Goal: Information Seeking & Learning: Check status

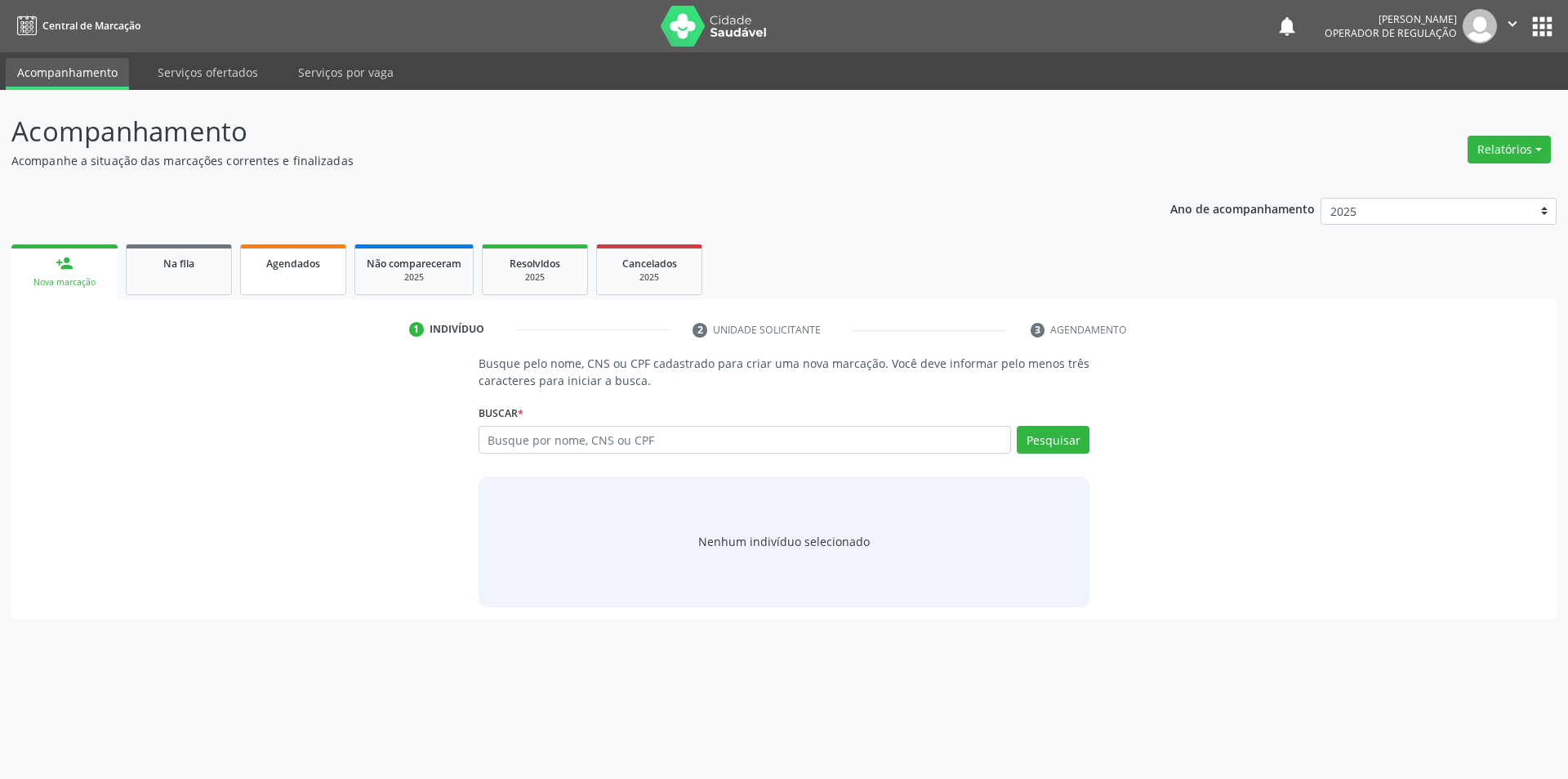
click at [329, 268] on div "Agendados" at bounding box center [293, 262] width 81 height 17
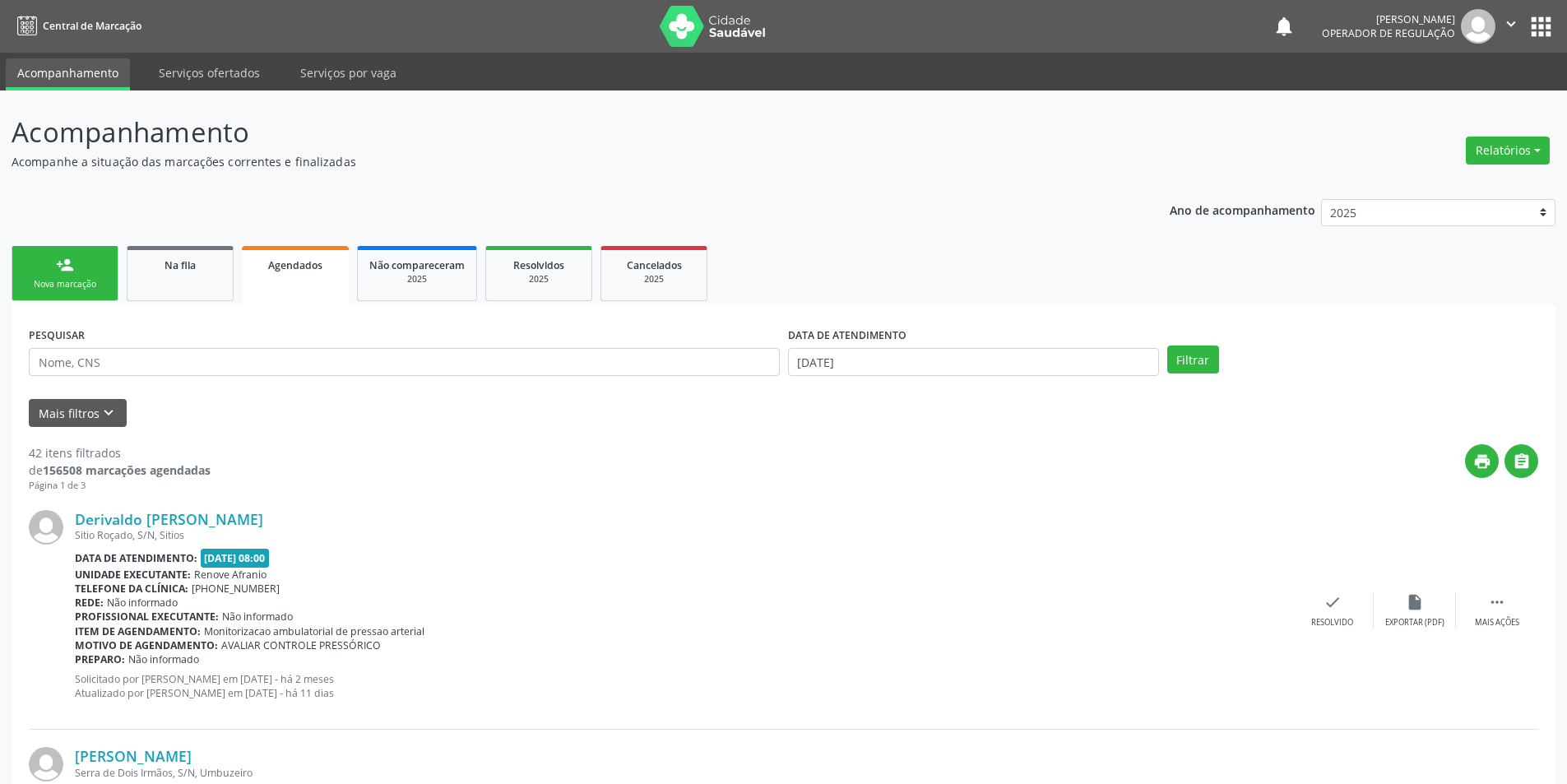
click at [297, 265] on span "Agendados" at bounding box center [295, 265] width 54 height 14
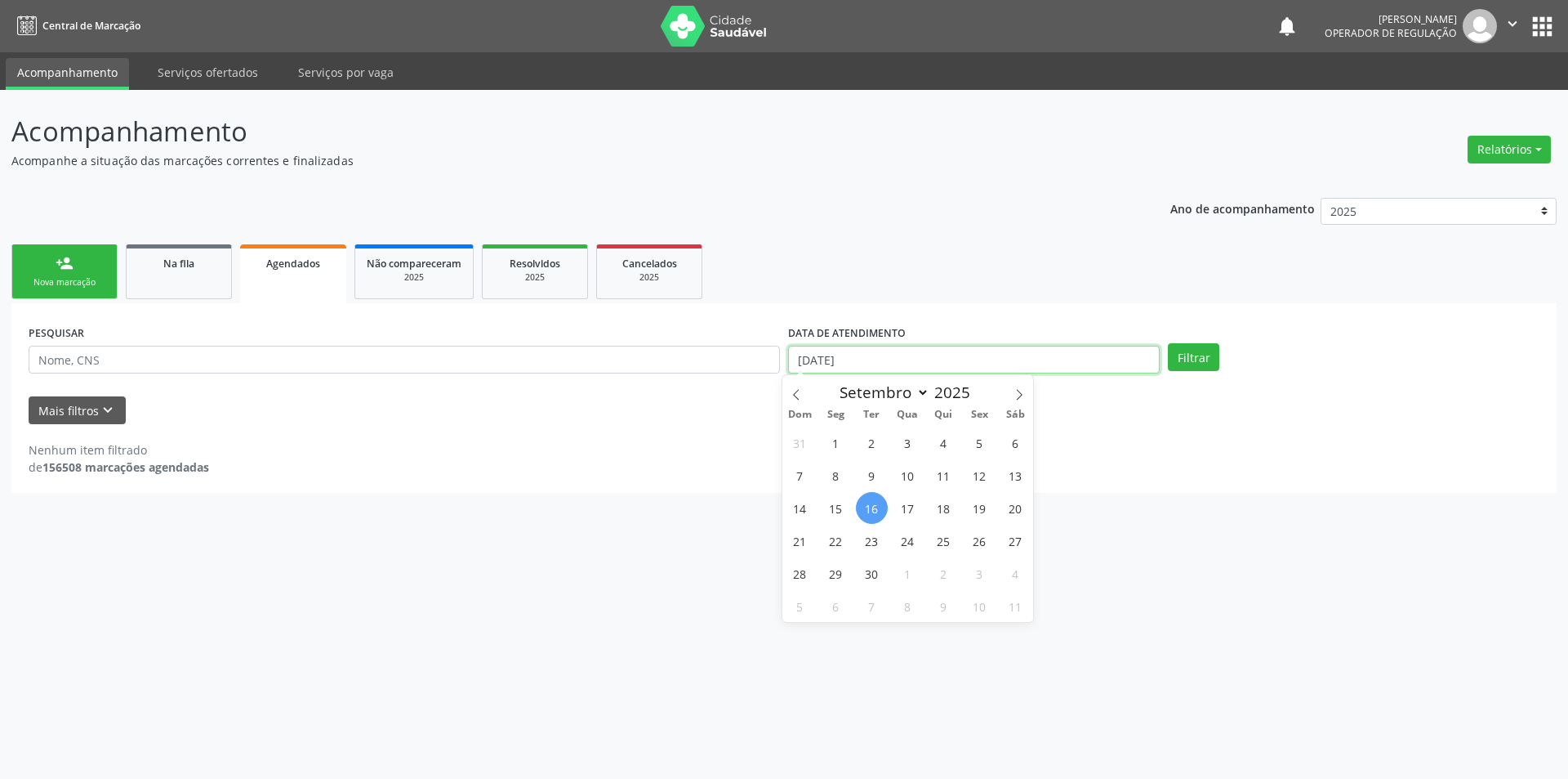
click at [879, 371] on input "[DATE]" at bounding box center [974, 359] width 371 height 27
click at [802, 394] on span at bounding box center [795, 388] width 27 height 27
select select "7"
click at [980, 447] on span "1" at bounding box center [979, 442] width 32 height 32
type input "[DATE]"
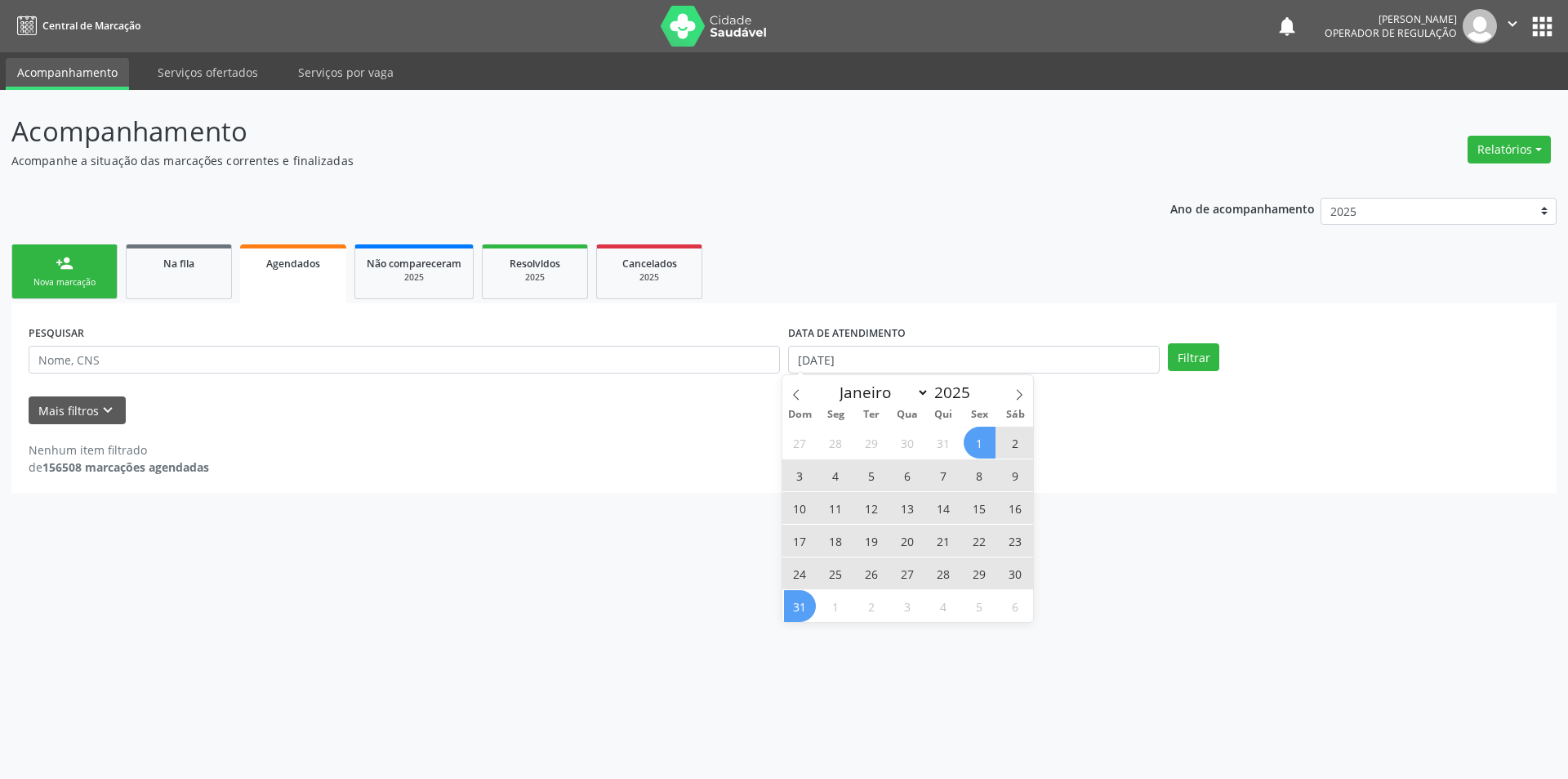
click at [810, 604] on span "31" at bounding box center [800, 606] width 32 height 32
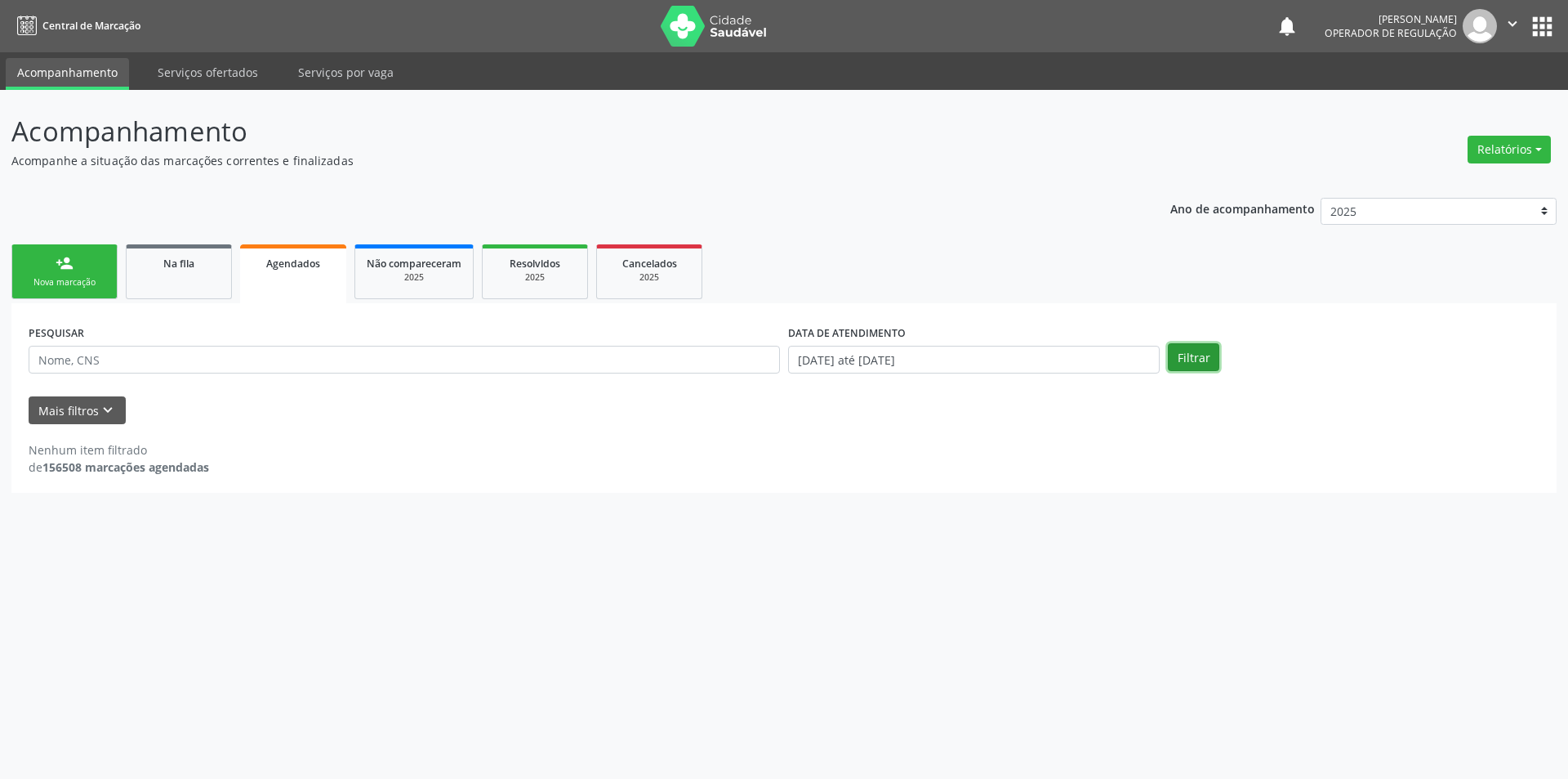
click at [1217, 357] on button "Filtrar" at bounding box center [1193, 356] width 51 height 27
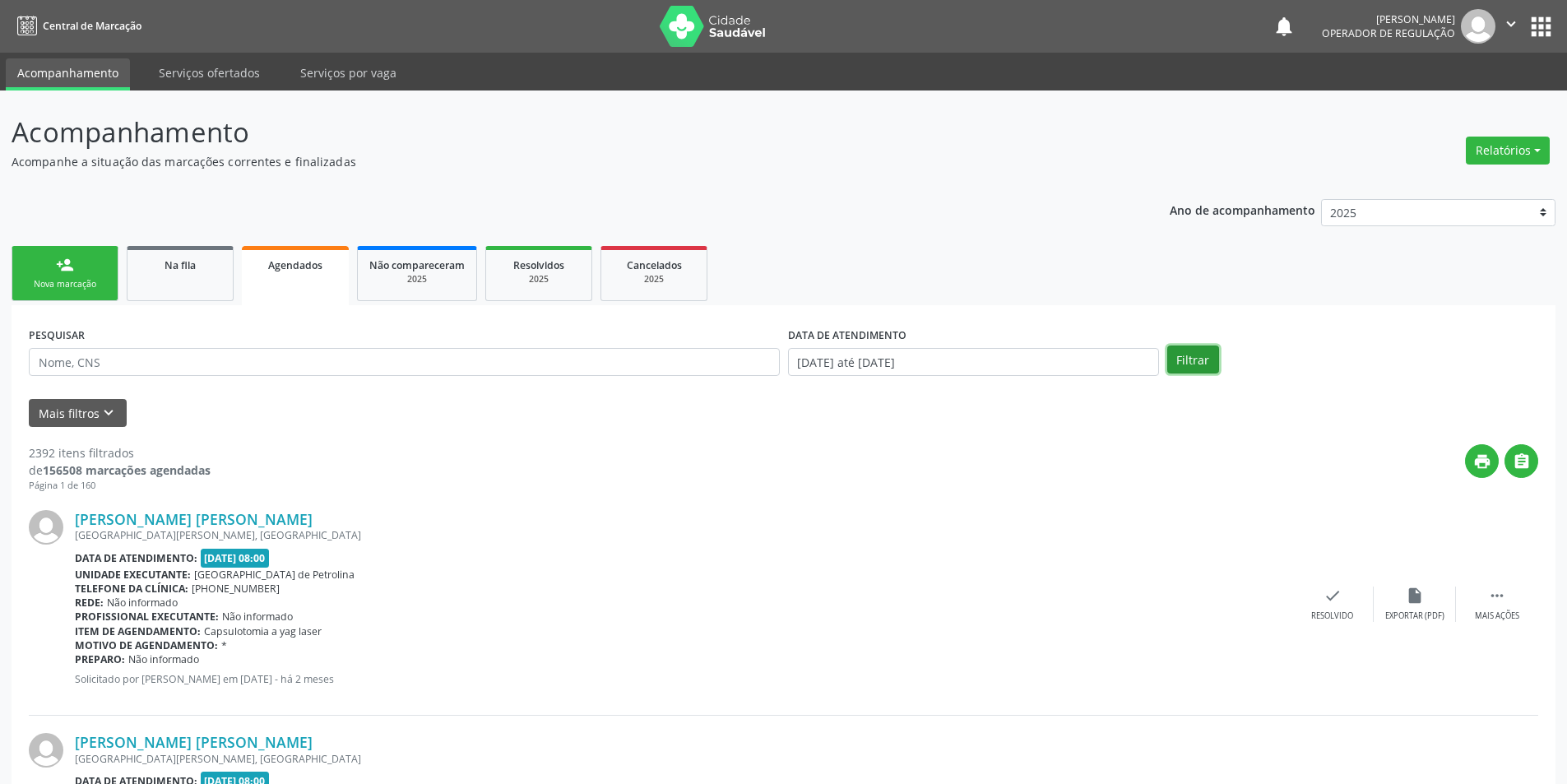
click at [1188, 358] on button "Filtrar" at bounding box center [1193, 359] width 52 height 28
click at [69, 421] on button "Mais filtros keyboard_arrow_down" at bounding box center [77, 413] width 98 height 28
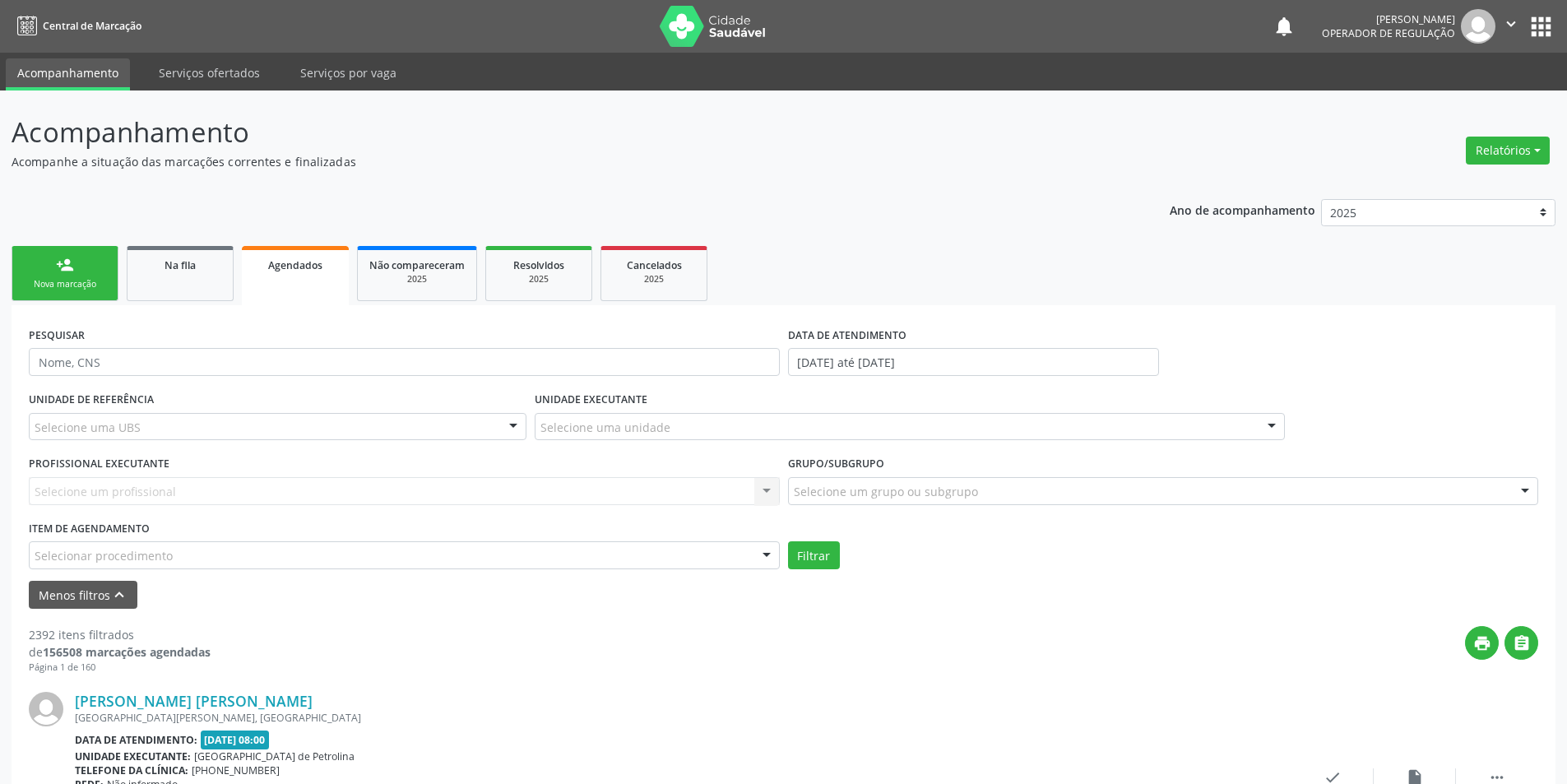
click at [948, 510] on div "Grupo/Subgrupo Selecione um grupo ou subgrupo Todos os grupos e subgrupos 01 - …" at bounding box center [1164, 483] width 759 height 64
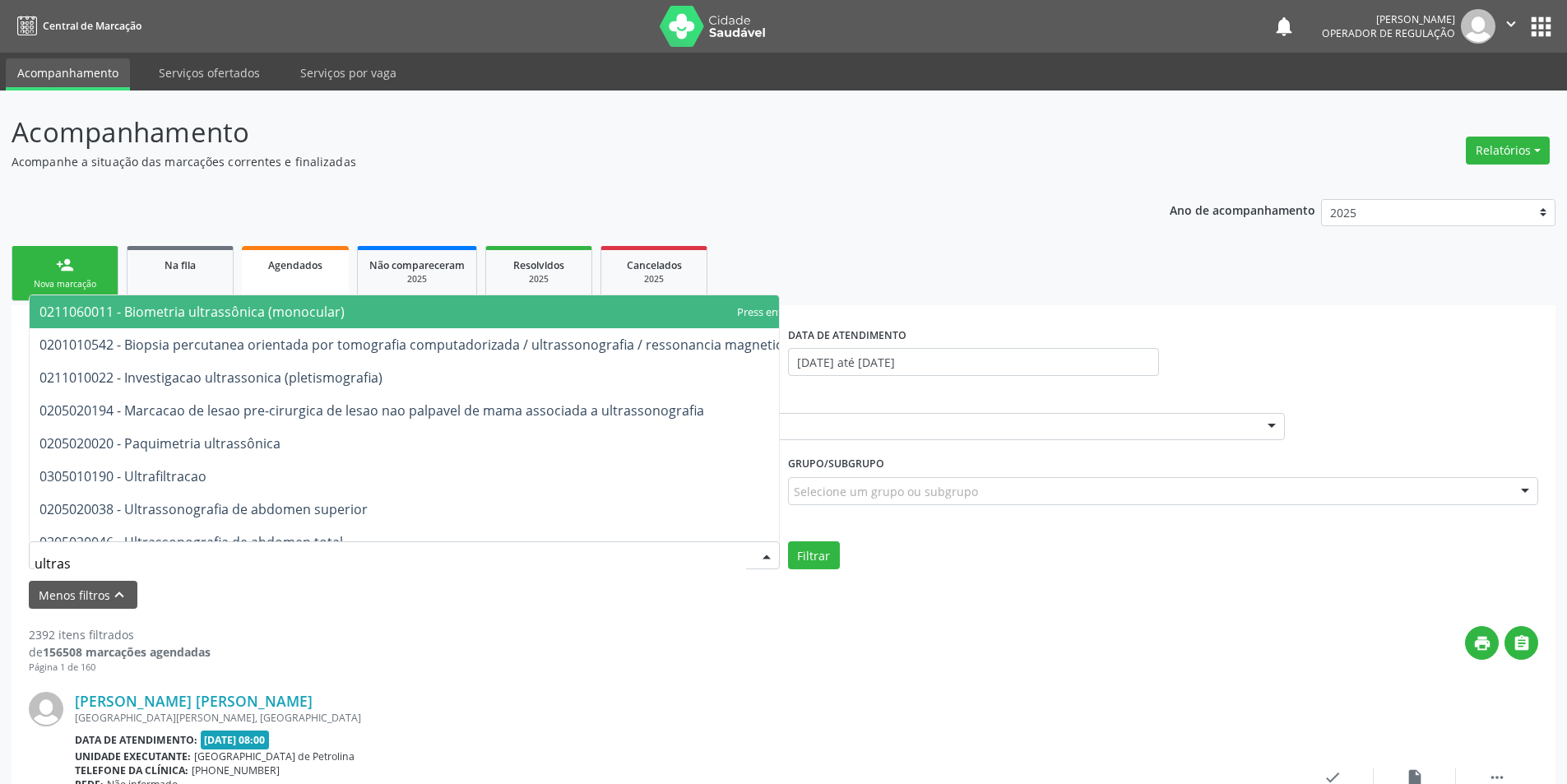
type input "ultrass"
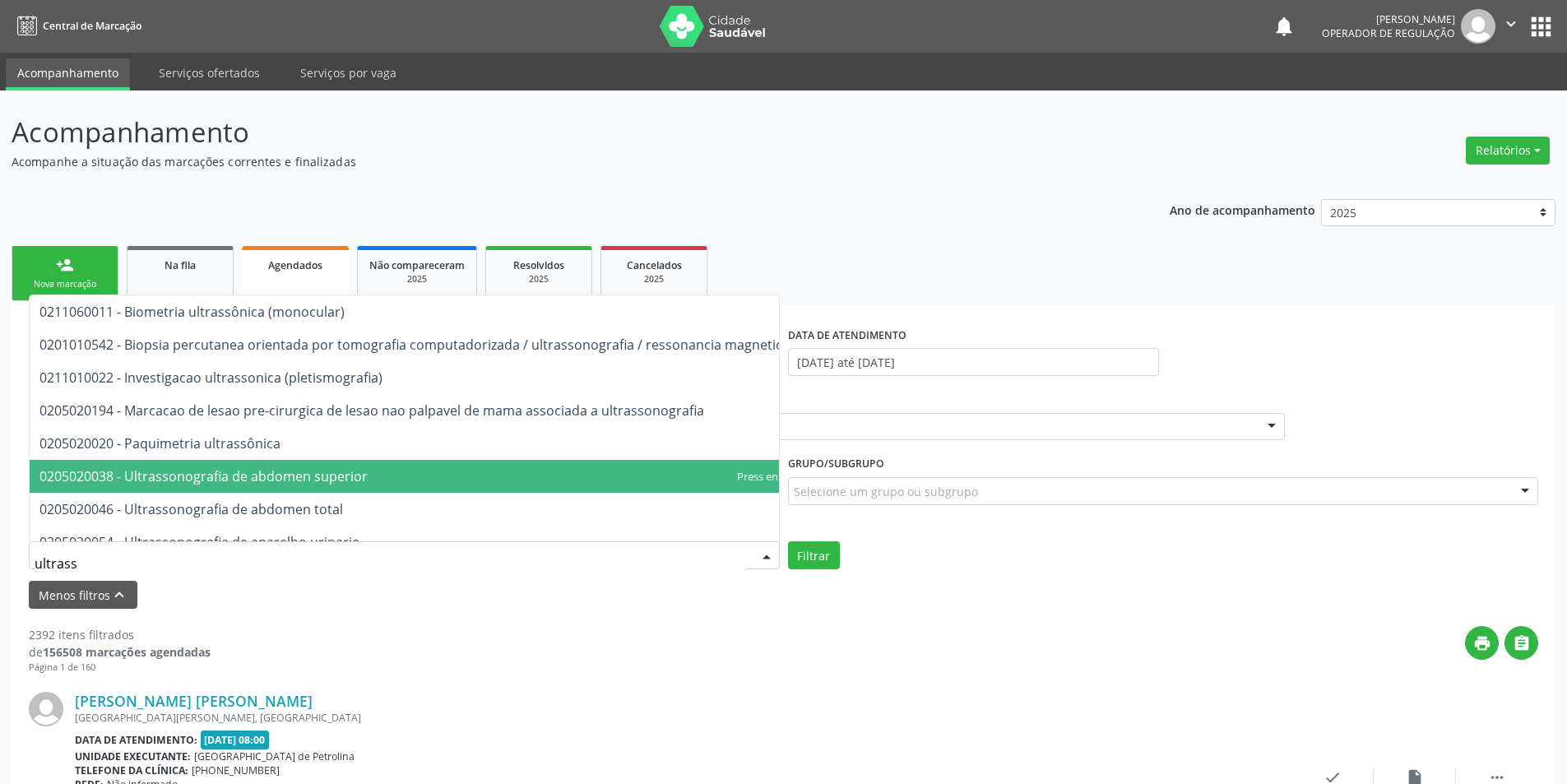
click at [118, 477] on span "0205020038 - Ultrassonografia de abdomen superior" at bounding box center [203, 476] width 329 height 18
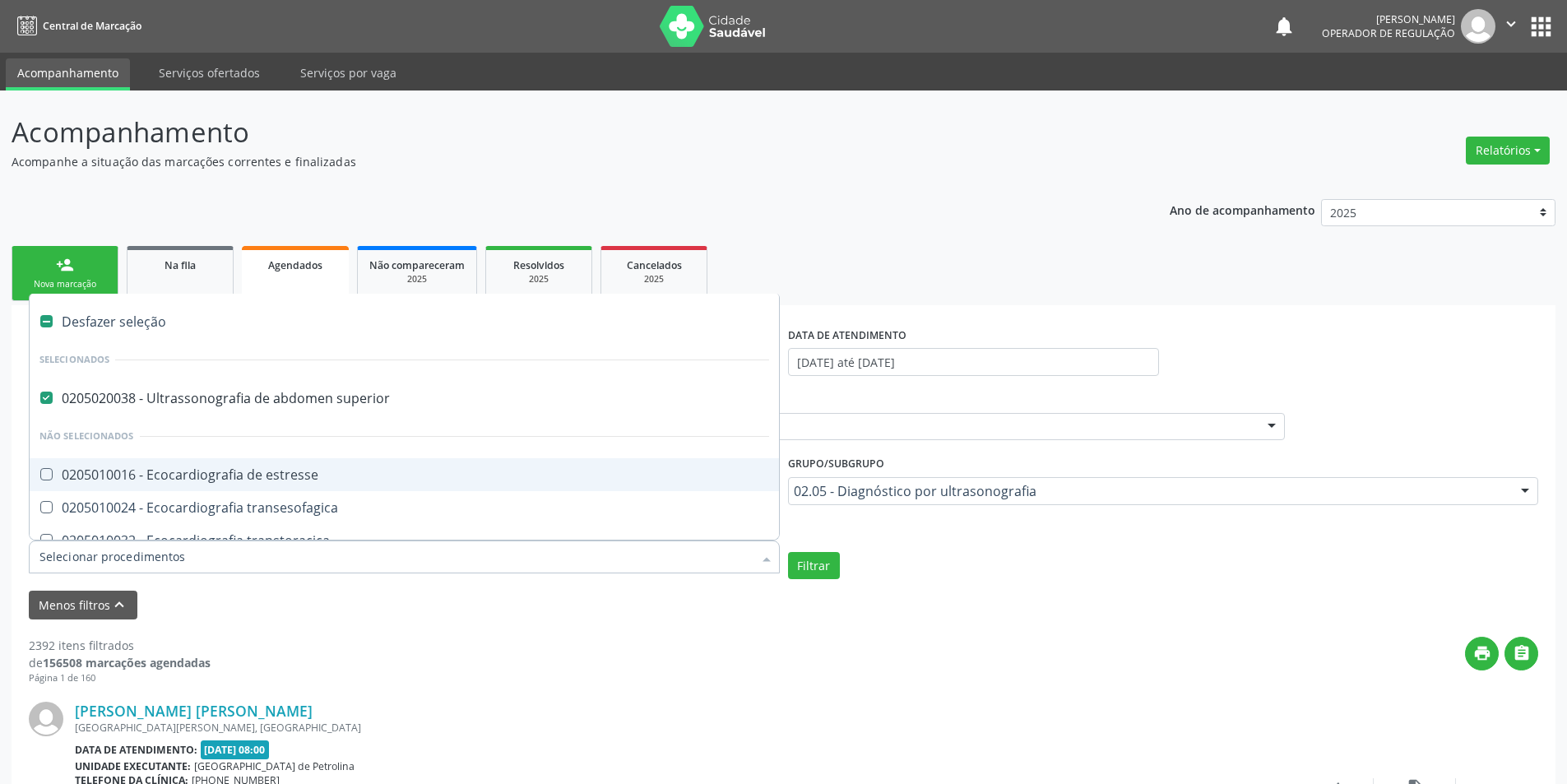
click at [43, 469] on estresse at bounding box center [46, 474] width 12 height 12
click at [40, 469] on estresse "checkbox" at bounding box center [35, 474] width 11 height 11
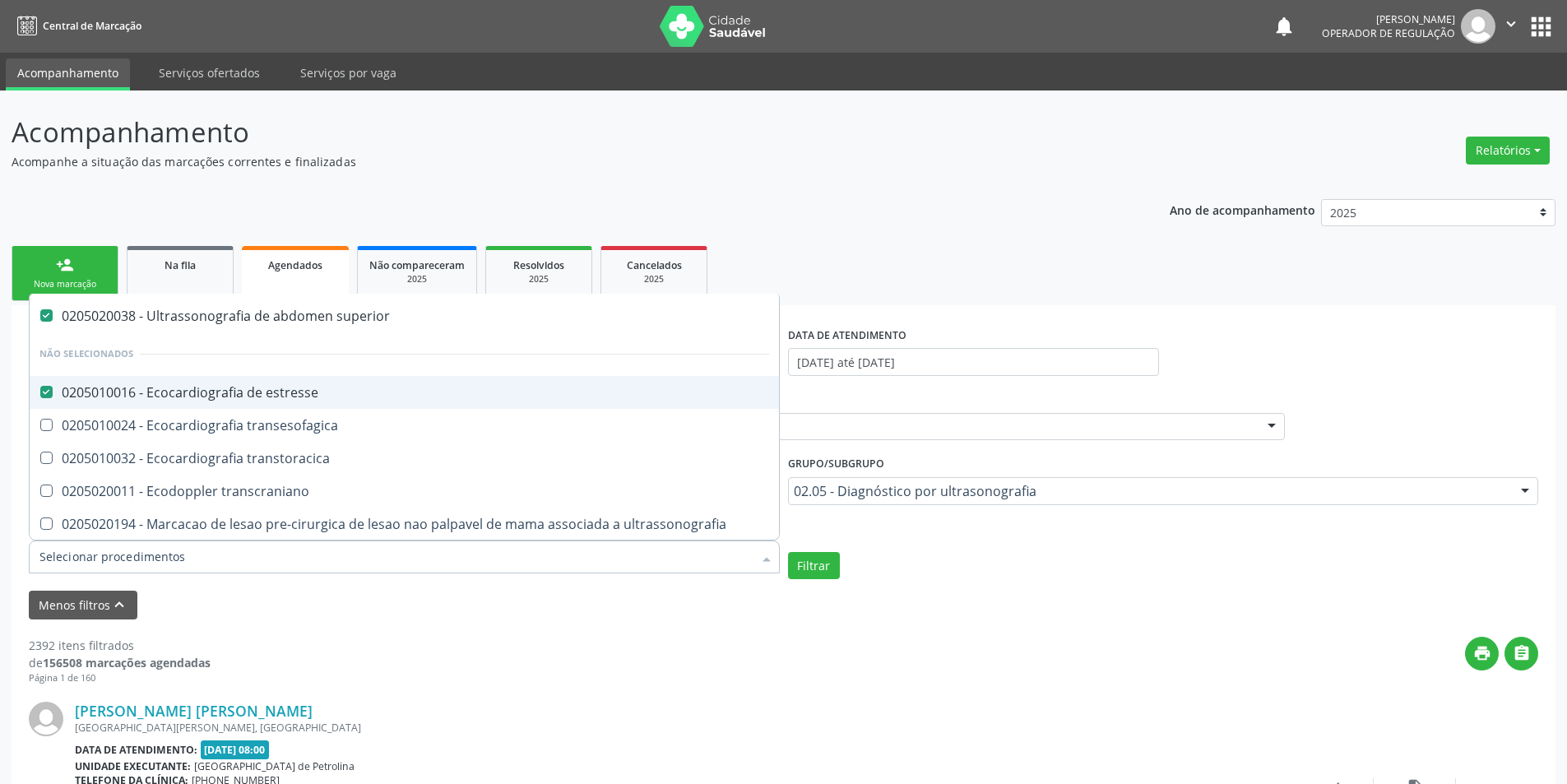
click at [40, 388] on estresse at bounding box center [46, 392] width 12 height 12
click at [40, 388] on estresse "checkbox" at bounding box center [35, 392] width 11 height 11
checkbox estresse "false"
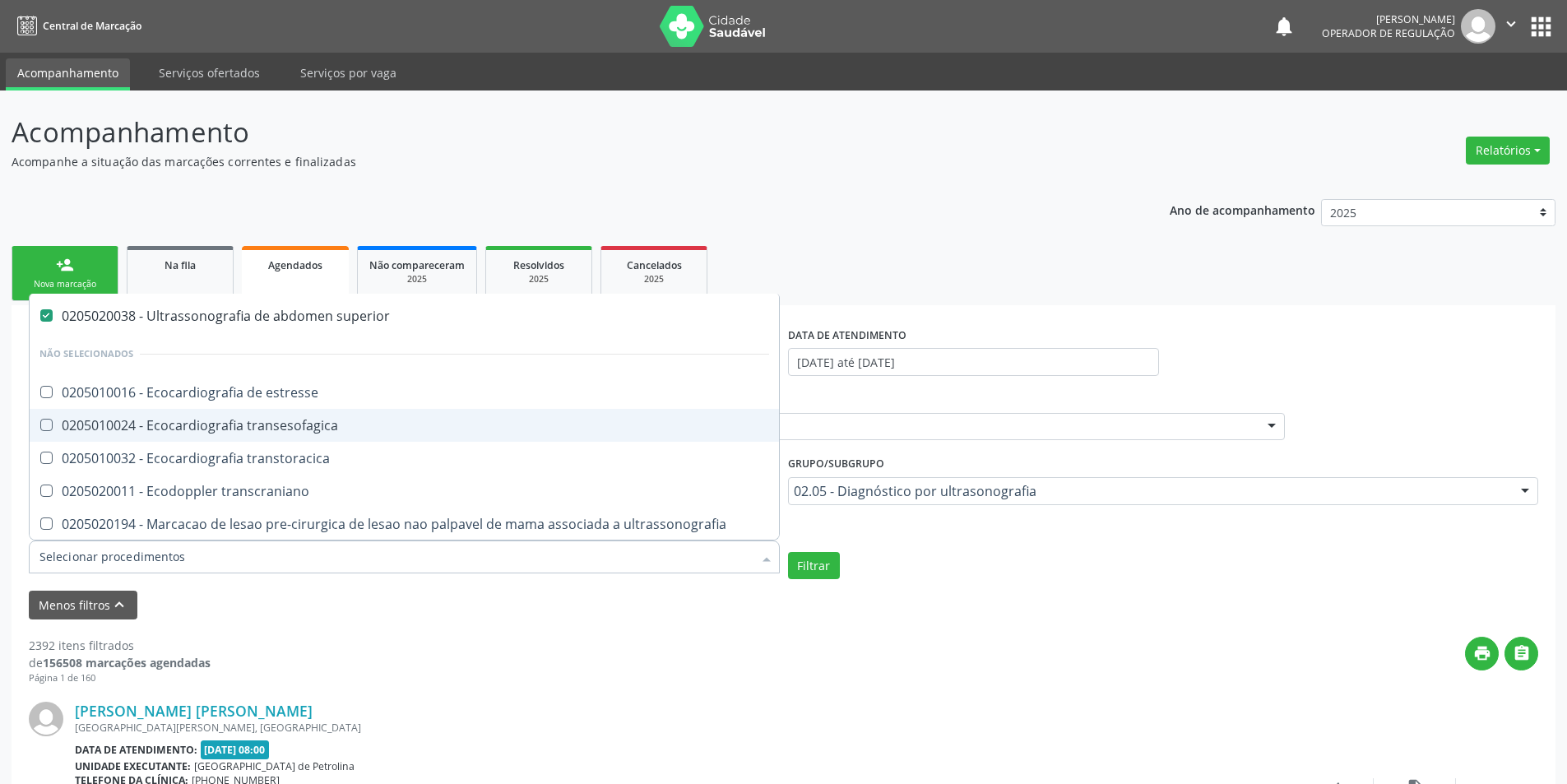
click at [47, 425] on transesofagica at bounding box center [46, 424] width 12 height 12
click at [40, 425] on transesofagica "checkbox" at bounding box center [35, 424] width 11 height 11
checkbox transesofagica "true"
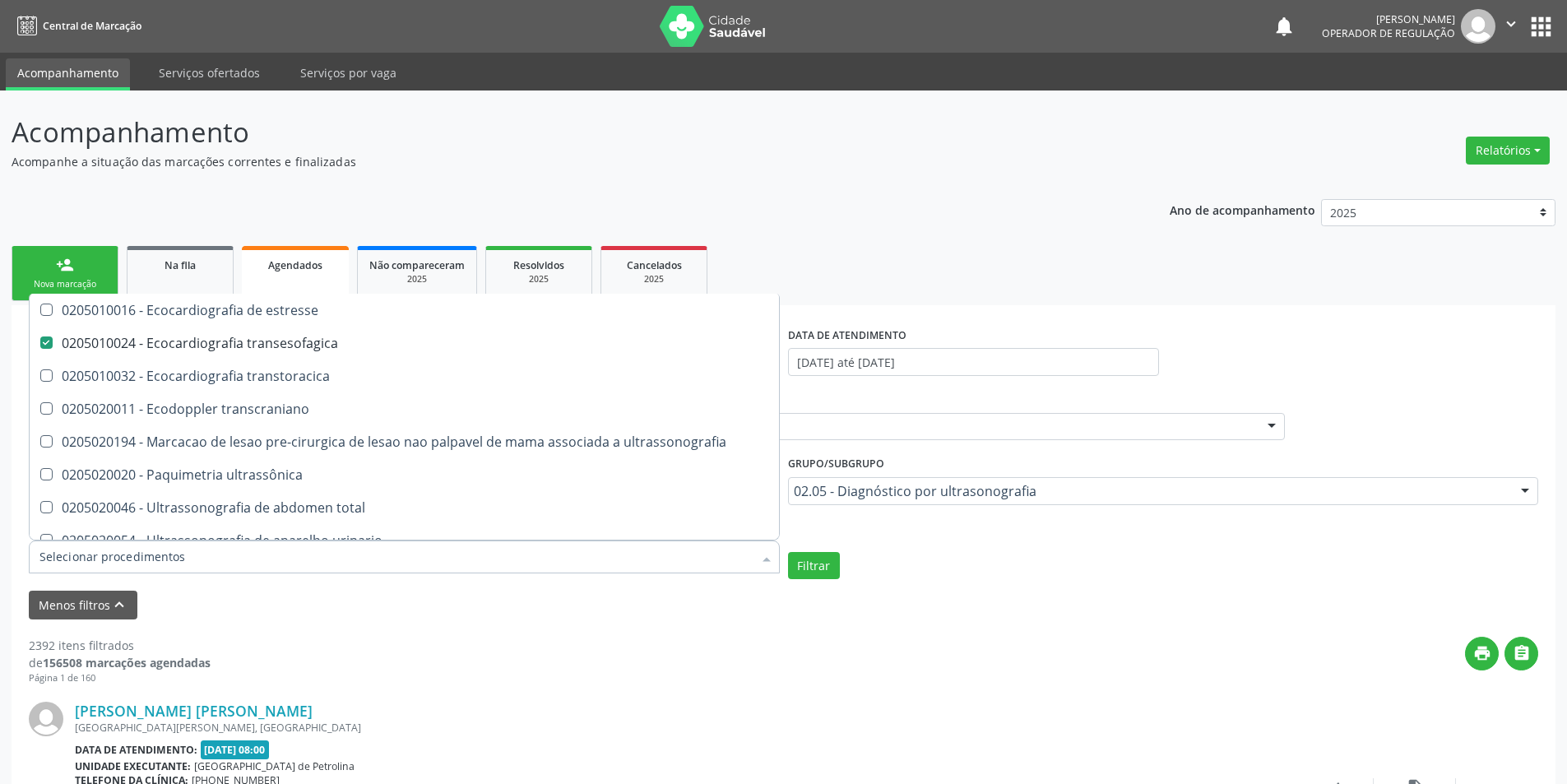
scroll to position [0, 0]
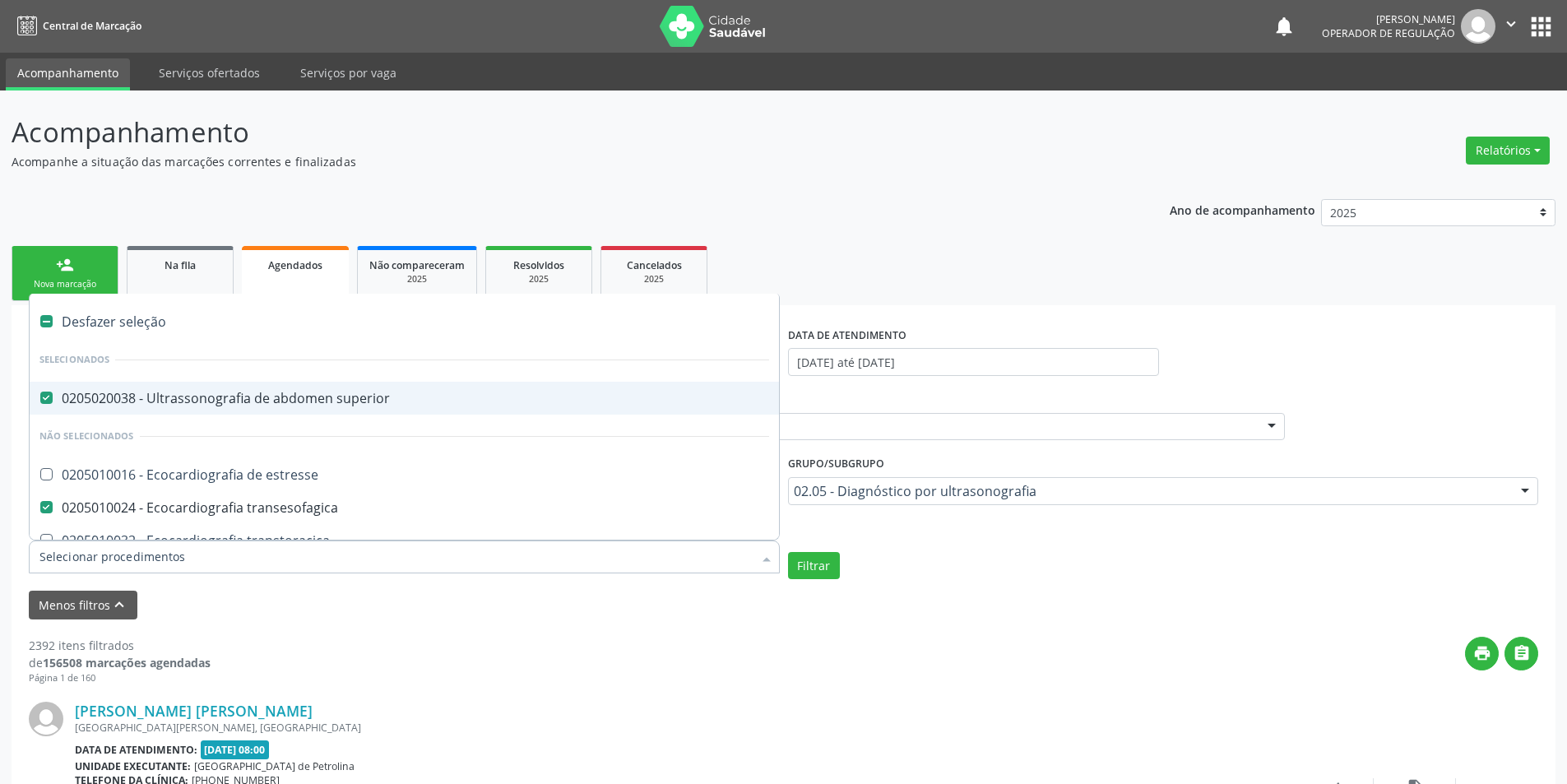
click at [44, 319] on label at bounding box center [46, 321] width 12 height 12
checkbox superior "false"
checkbox transesofagica "false"
click at [44, 319] on label at bounding box center [46, 321] width 12 height 12
checkbox input "true"
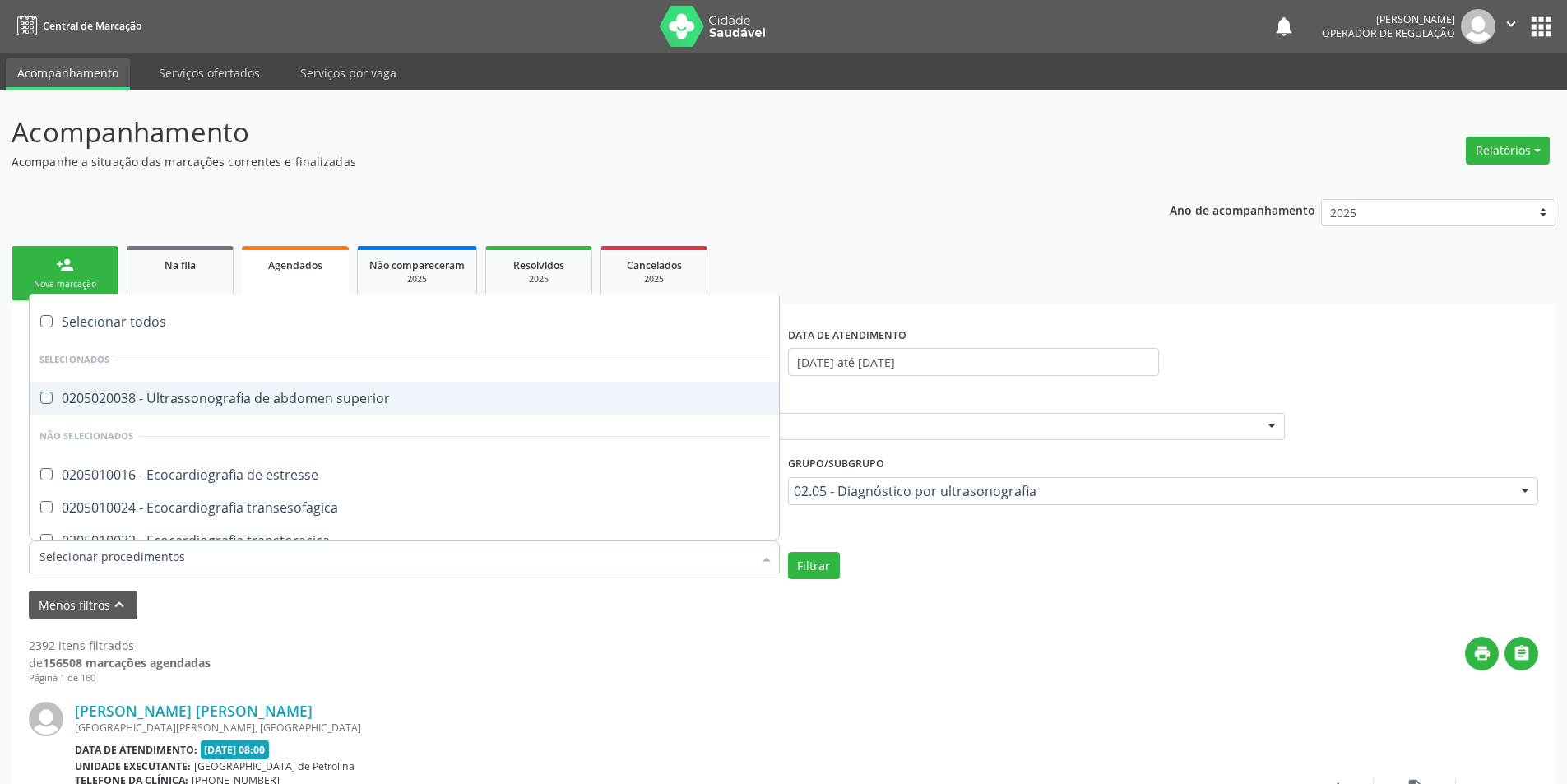
checkbox superior "true"
checkbox estresse "true"
checkbox transesofagica "true"
checkbox transtoracica "true"
checkbox transcraniano "true"
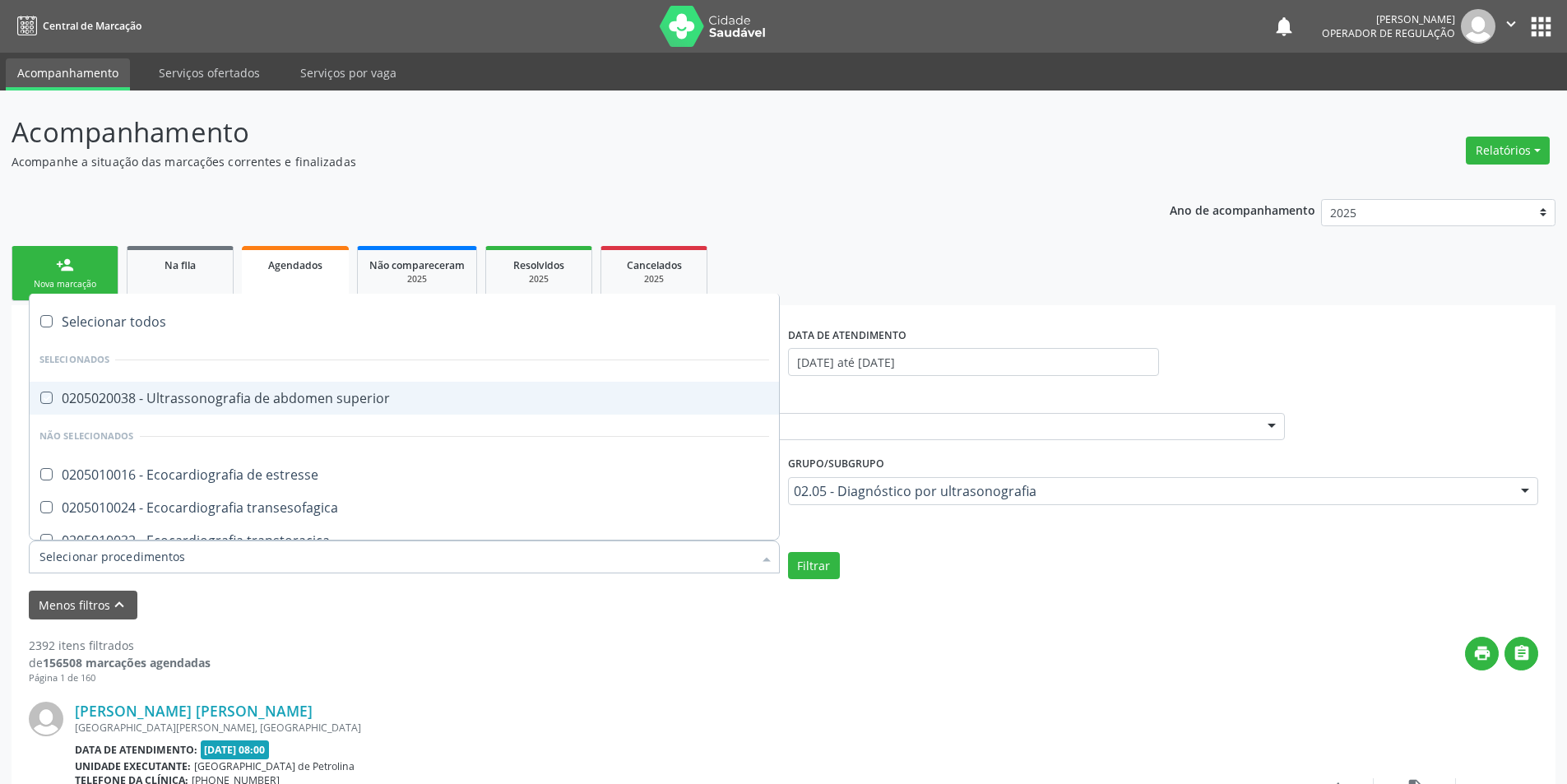
checkbox ultrassonografia "true"
checkbox ultrassônica "true"
checkbox total "true"
checkbox urinario "true"
checkbox escrotal "true"
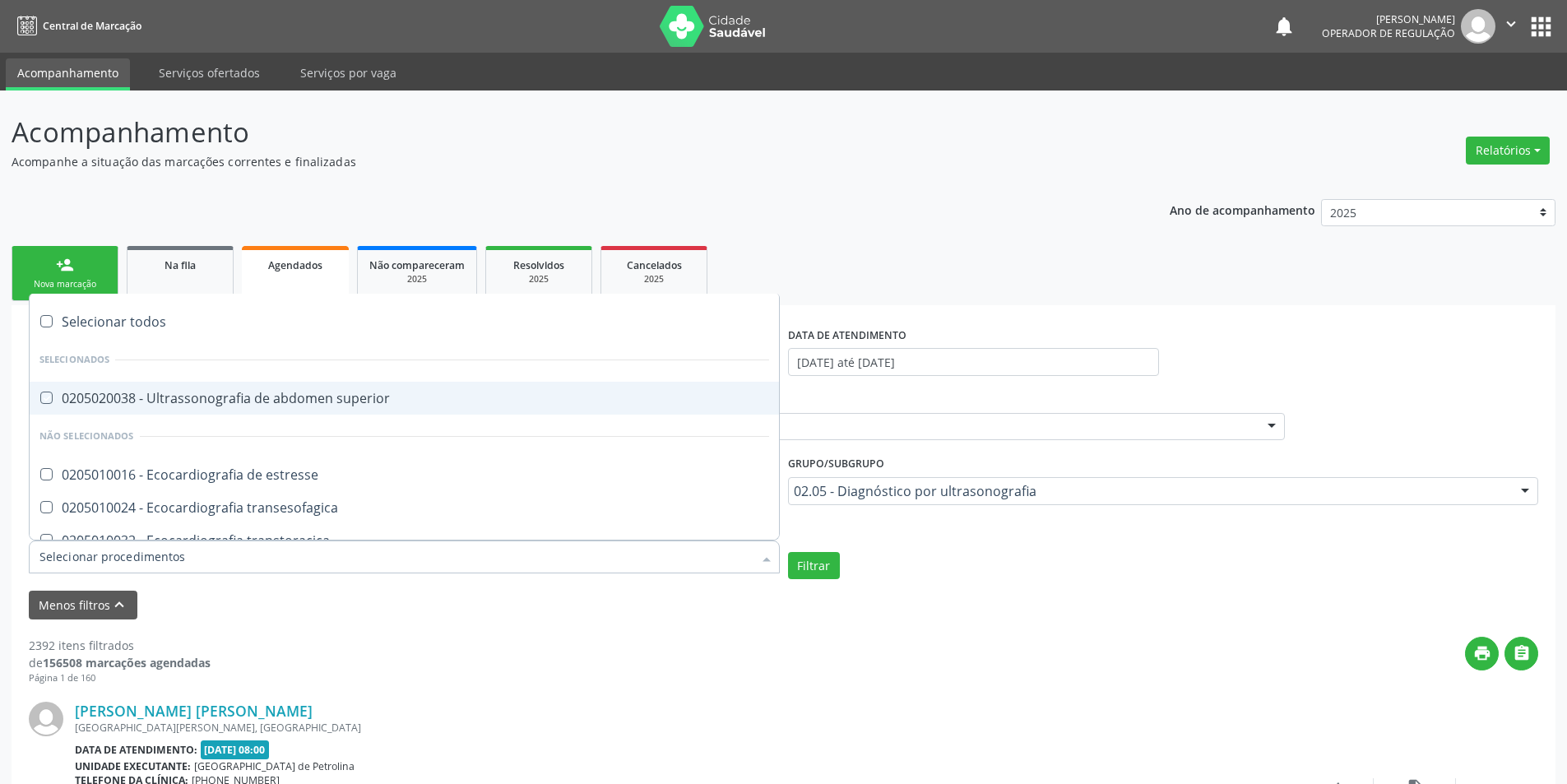
checkbox \(monocular\) "true"
checkbox transretal\) "true"
checkbox abdominal "true"
checkbox tireoide "true"
checkbox \(extracardiaca\) "true"
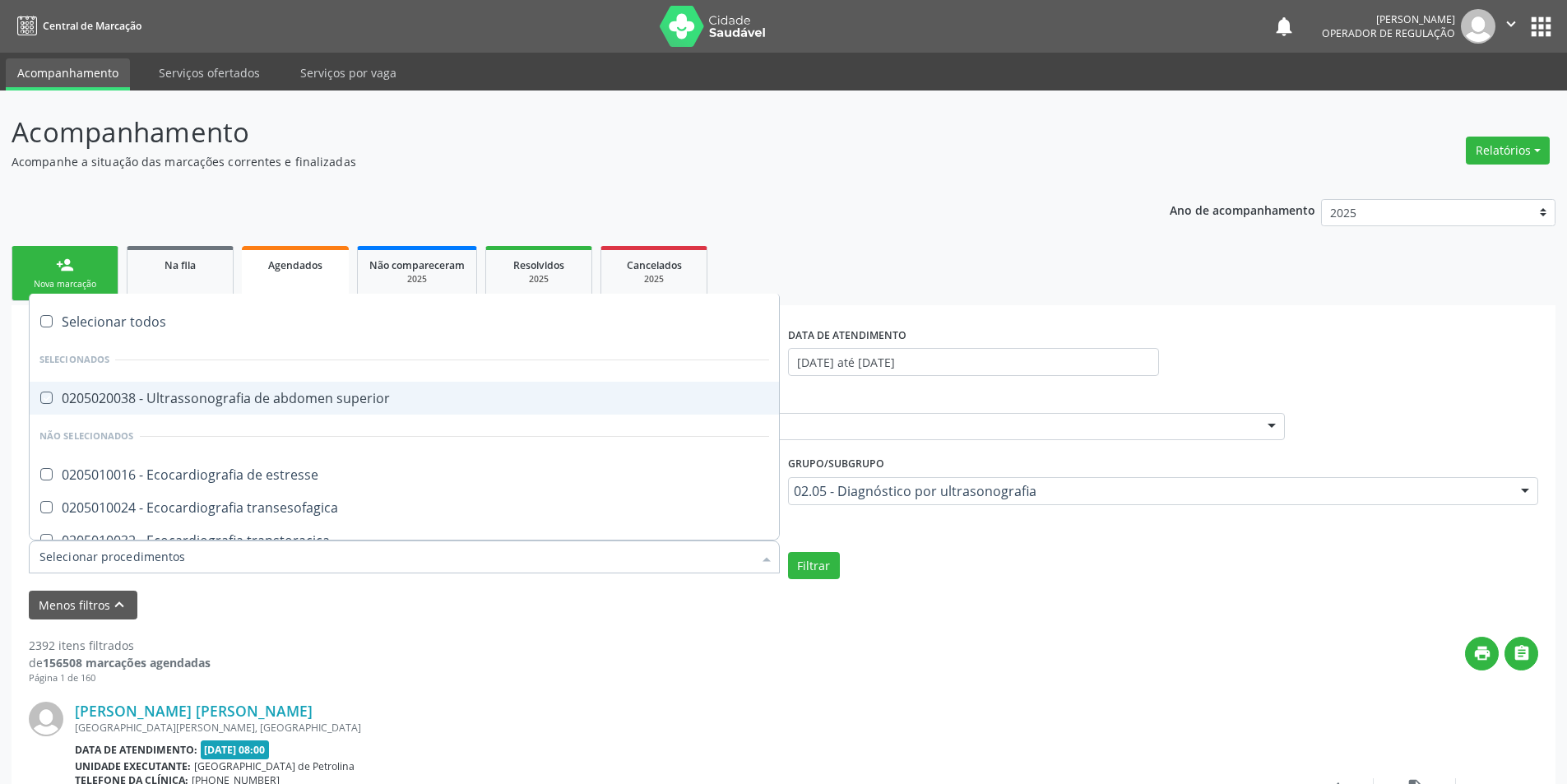
checkbox vasos "true"
checkbox obstetrico "true"
checkbox bilateral "true"
checkbox obstetrica "true"
checkbox pulsado "true"
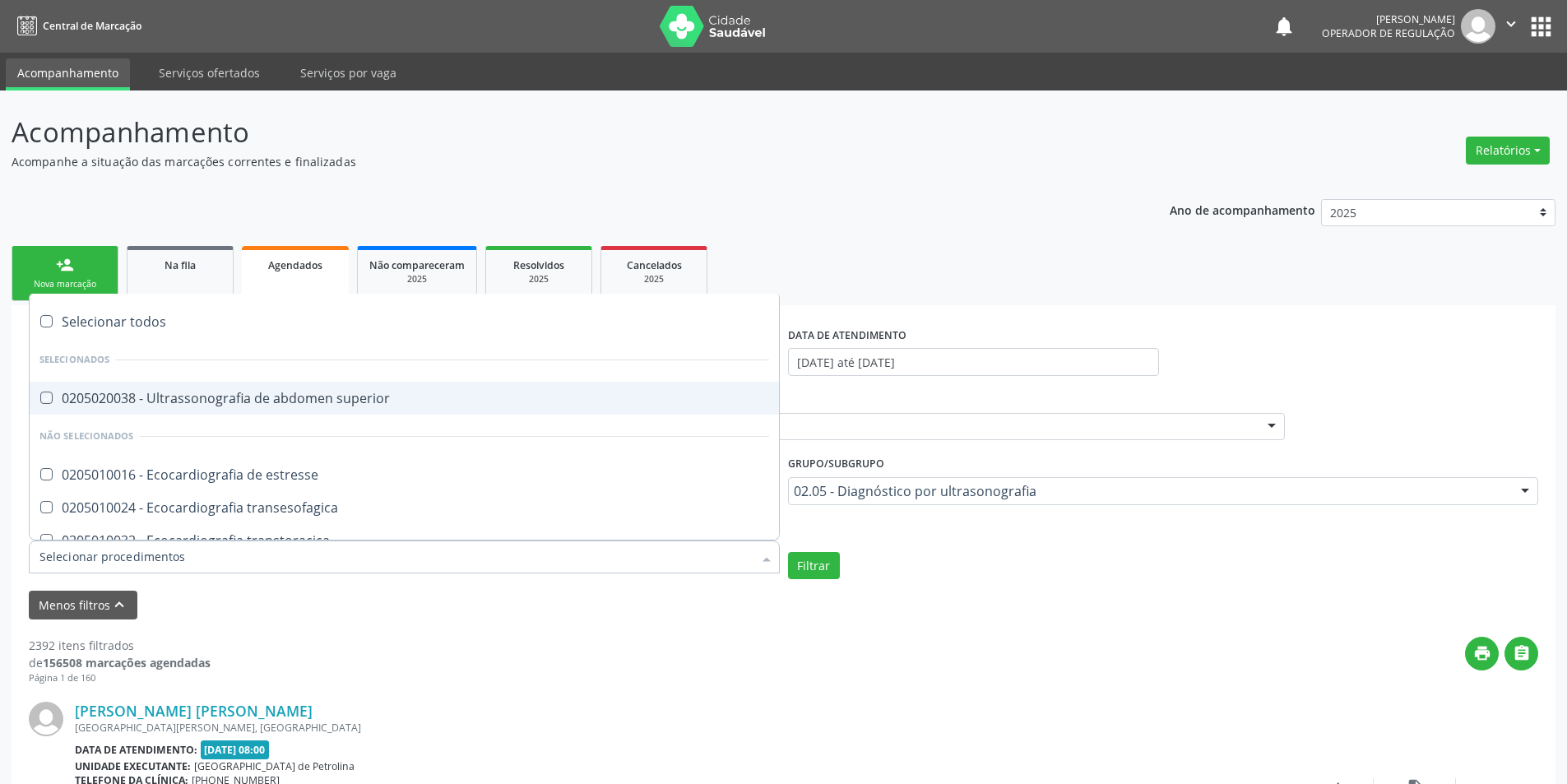
checkbox \(ginecologica\) "true"
checkbox transfontanela "true"
checkbox transvaginal "true"
checkbox Axila "true"
checkbox Braço "true"
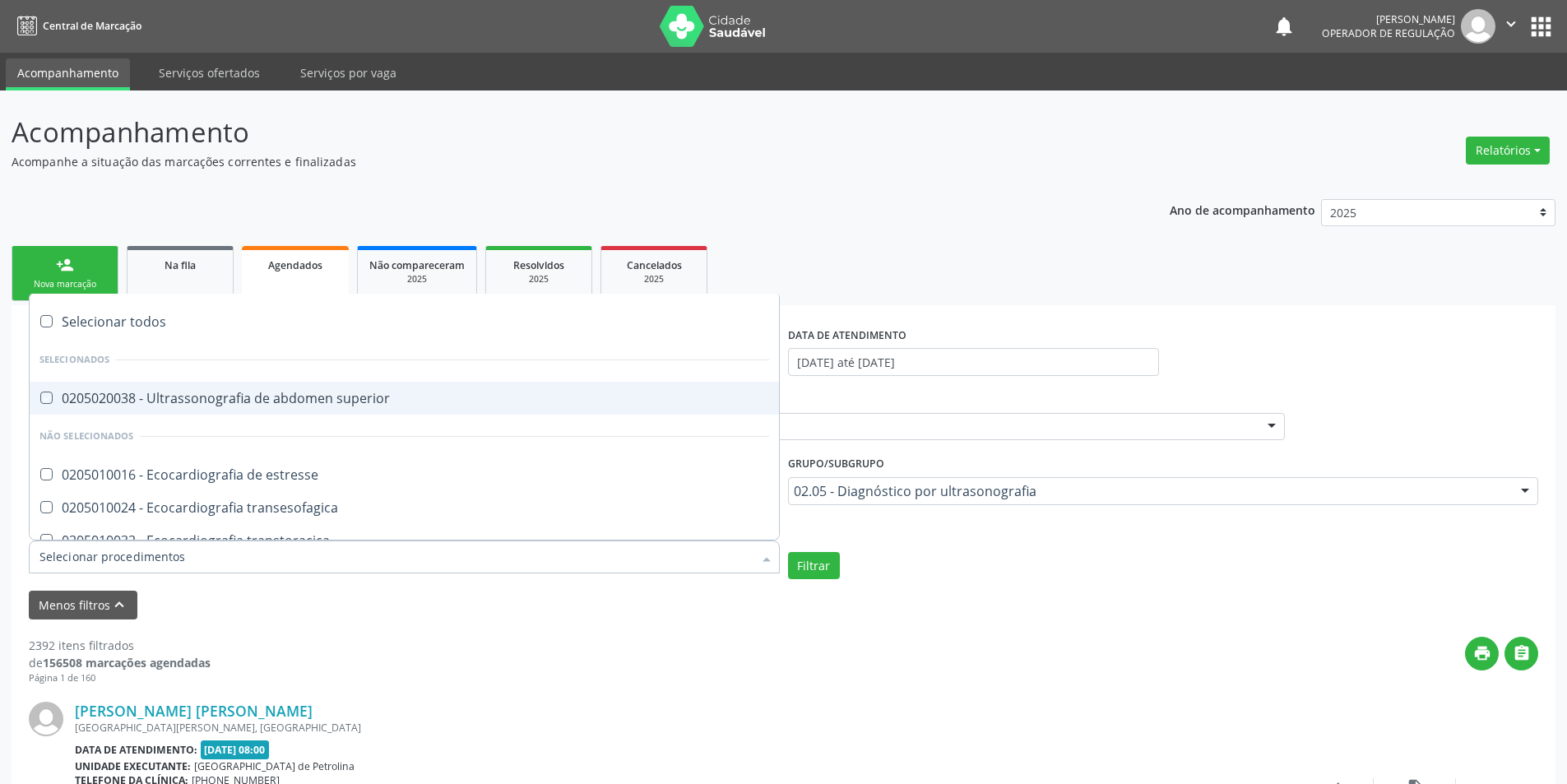
checkbox Calcanhar "true"
checkbox Cervical "true"
checkbox Clavícula "true"
checkbox Cotovelo "true"
checkbox Coxa "true"
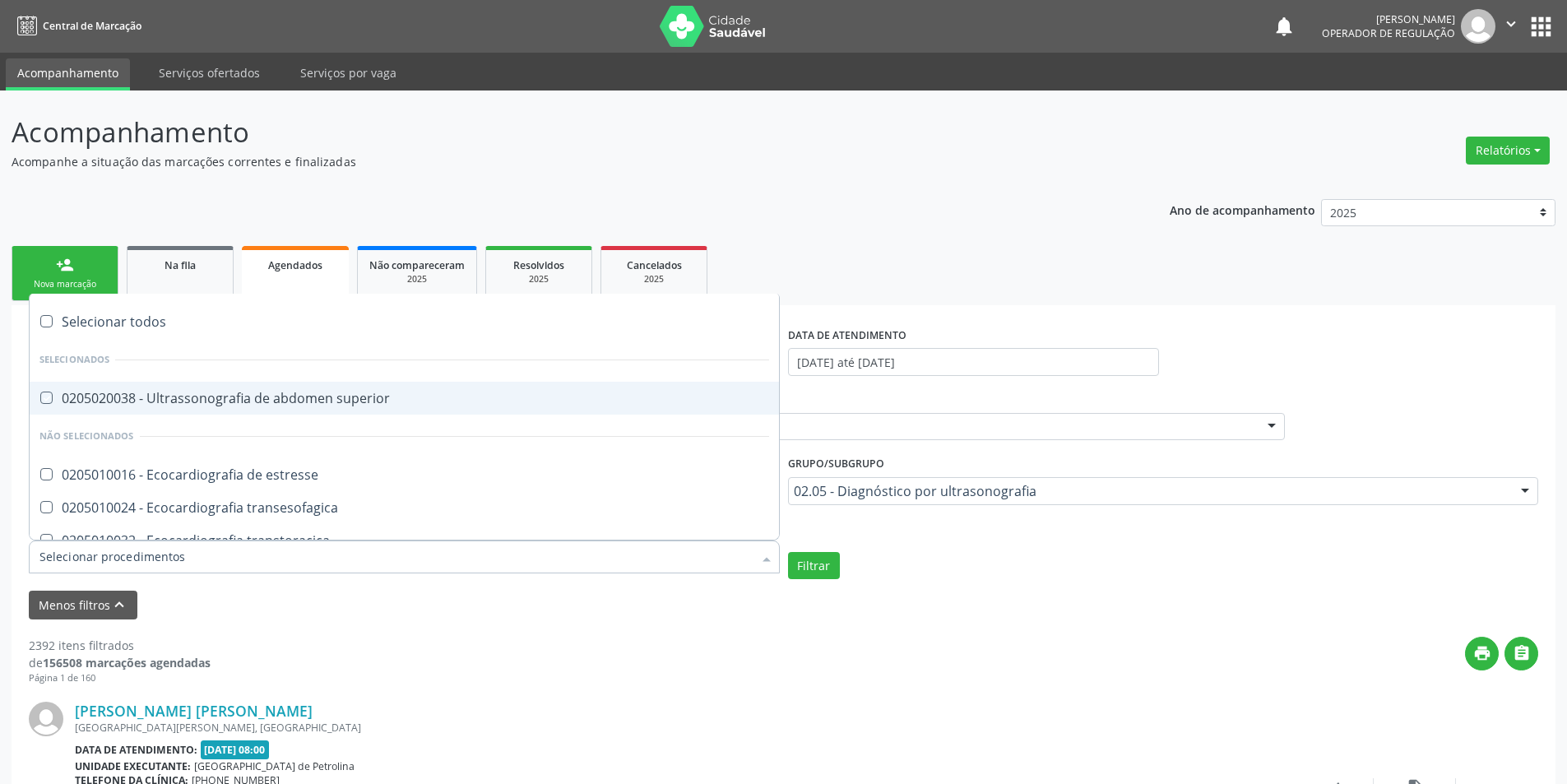
checkbox Joelho "true"
checkbox Mão "true"
checkbox Ombro "true"
checkbox Moles "true"
checkbox Perna "true"
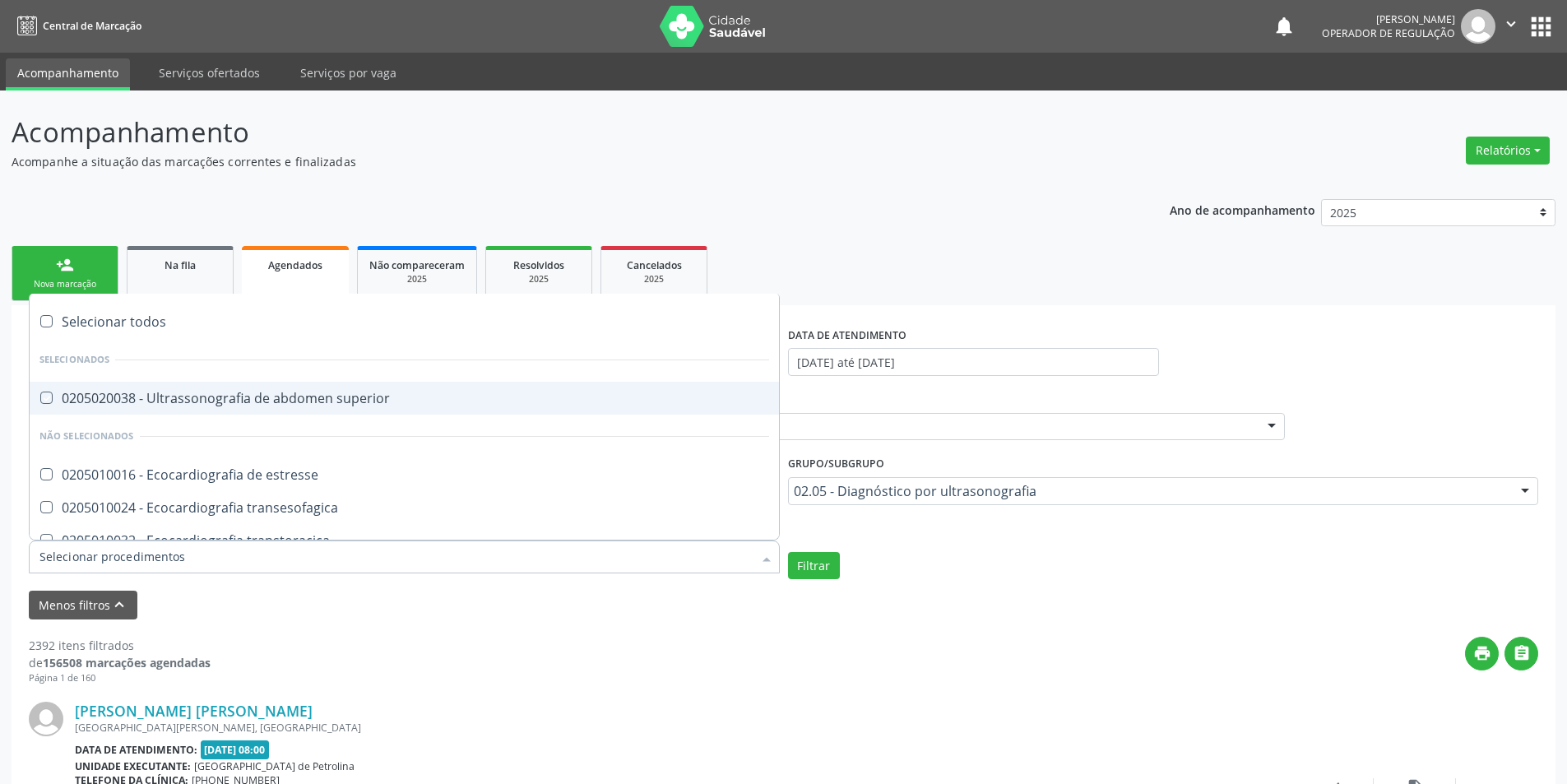
checkbox Pescoço "true"
checkbox Punho "true"
checkbox Pé "true"
checkbox Quadril "true"
checkbox Inguinal "true"
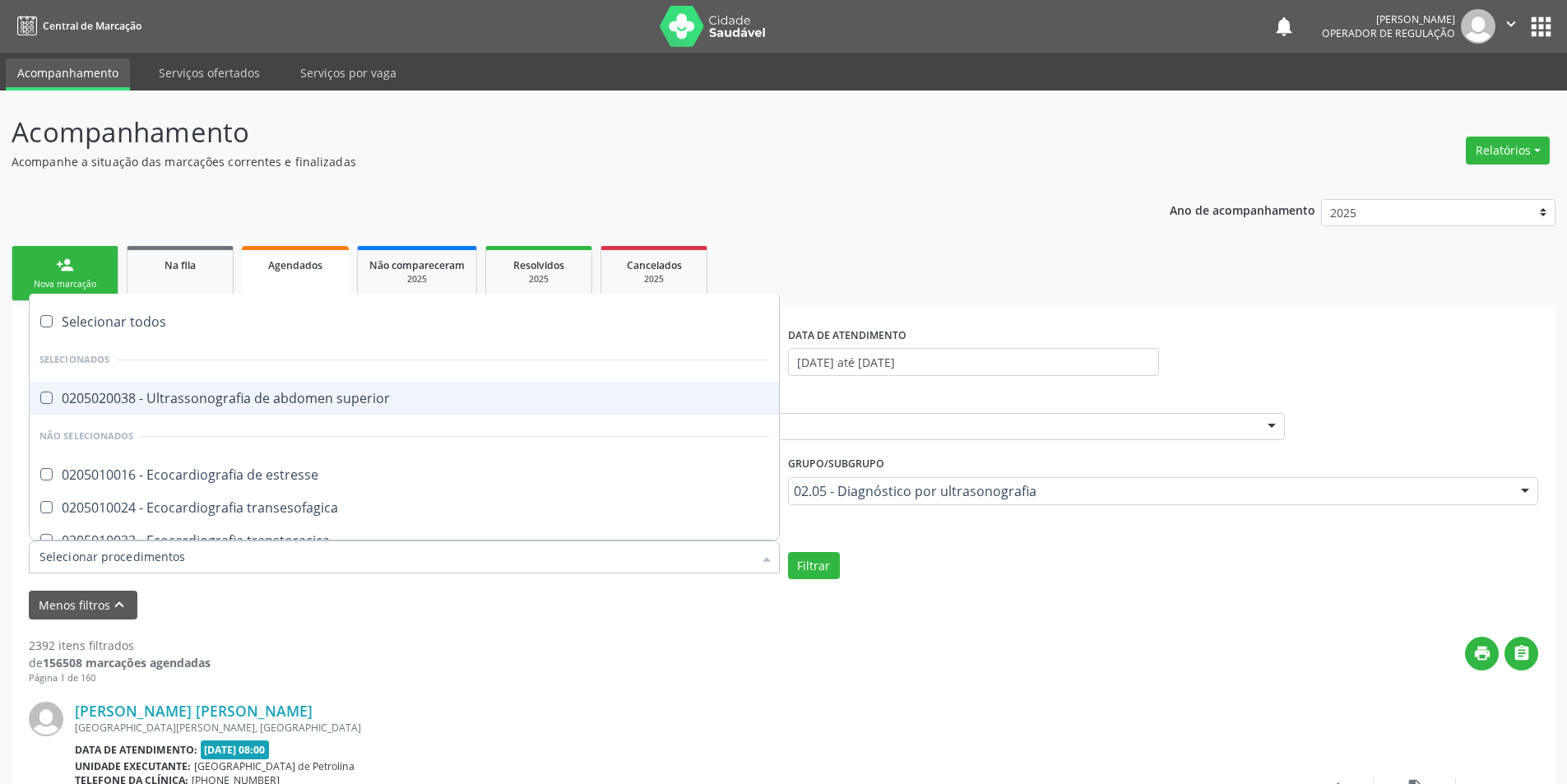
checkbox Tornozelo "true"
checkbox Carpo "true"
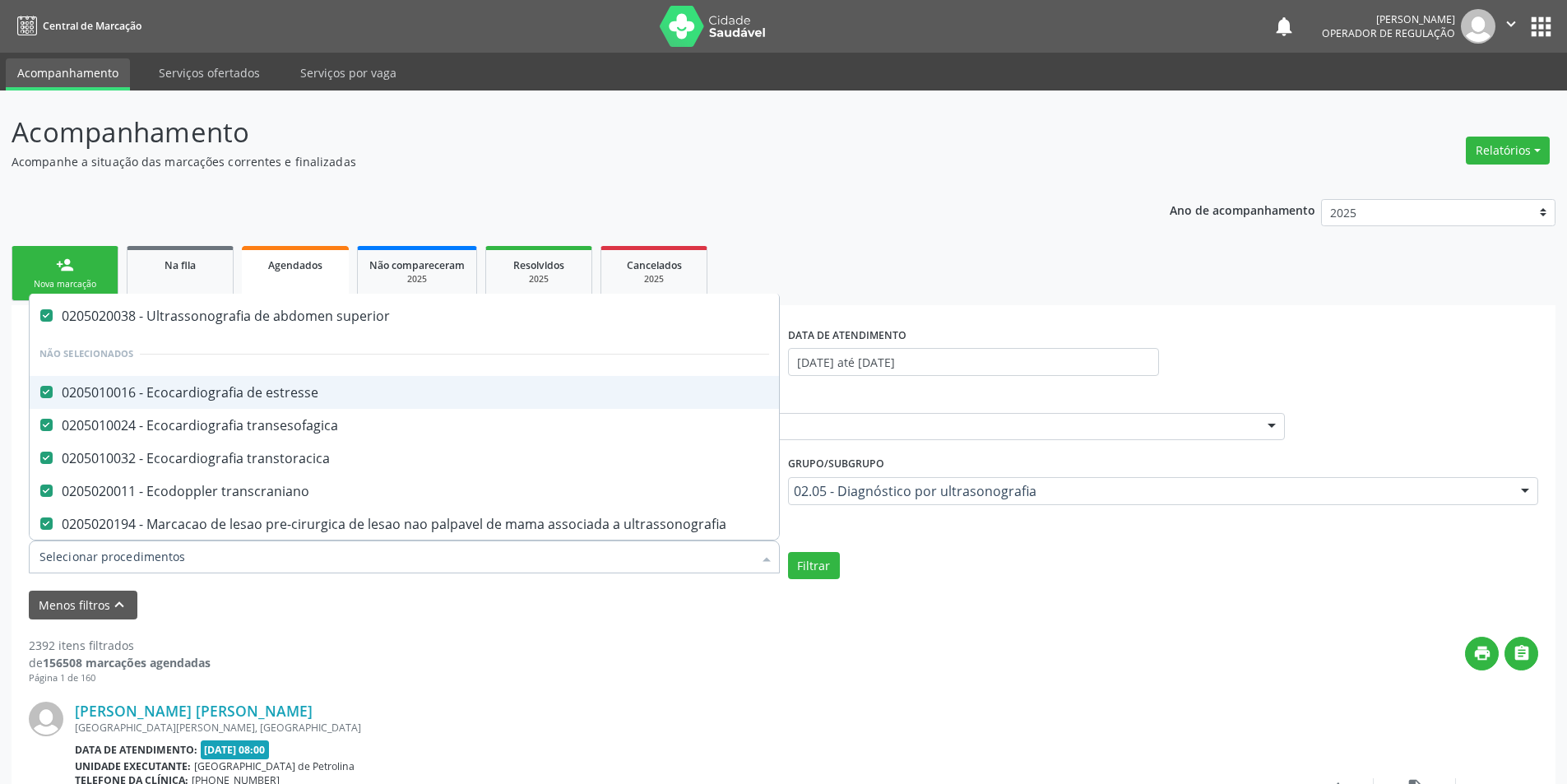
click at [65, 390] on div "0205010016 - Ecocardiografia de estresse" at bounding box center [404, 392] width 730 height 13
checkbox input "false"
checkbox estresse "false"
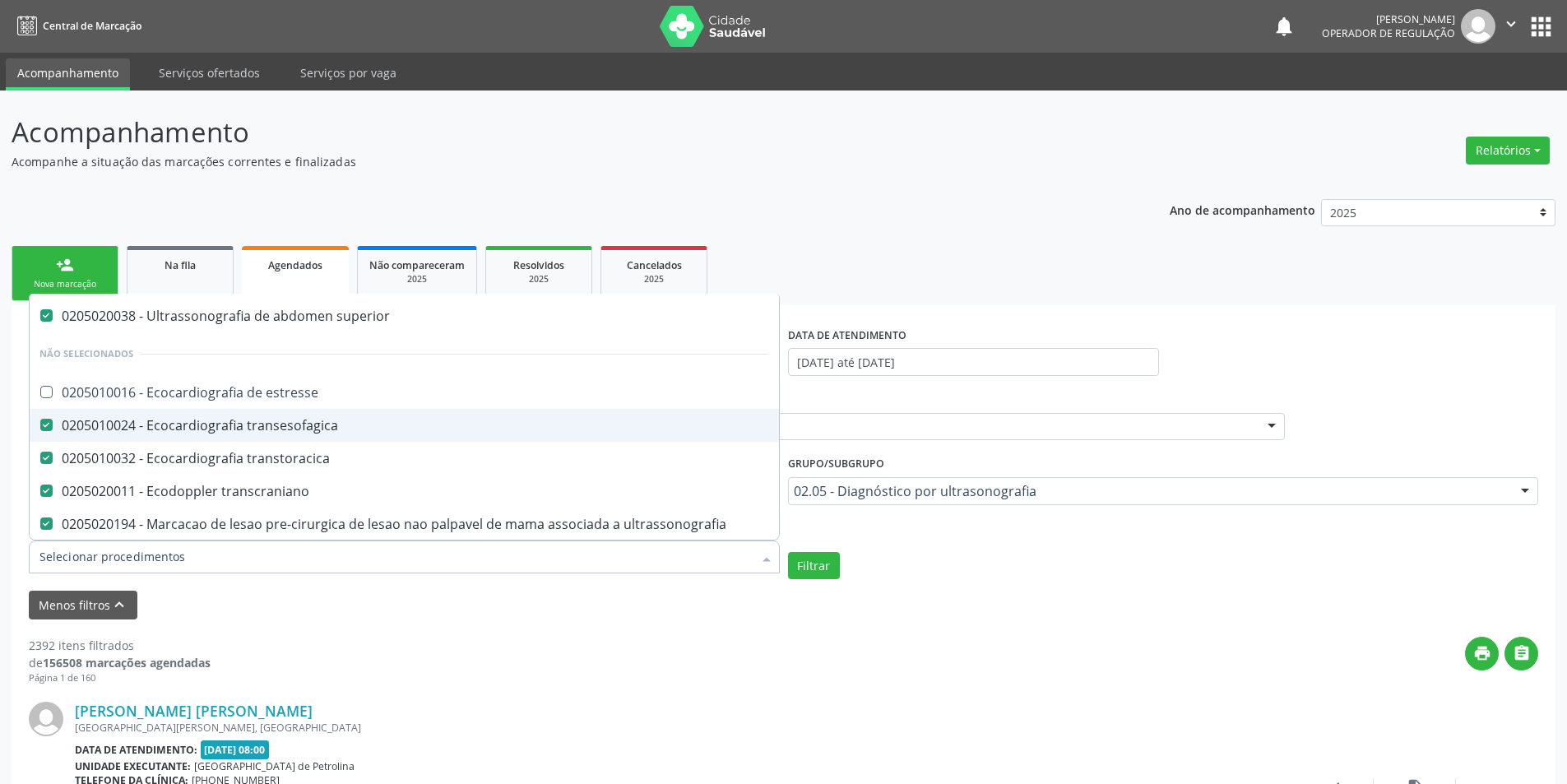
click at [80, 418] on div "0205010024 - Ecocardiografia transesofagica" at bounding box center [404, 424] width 730 height 13
checkbox transesofagica "false"
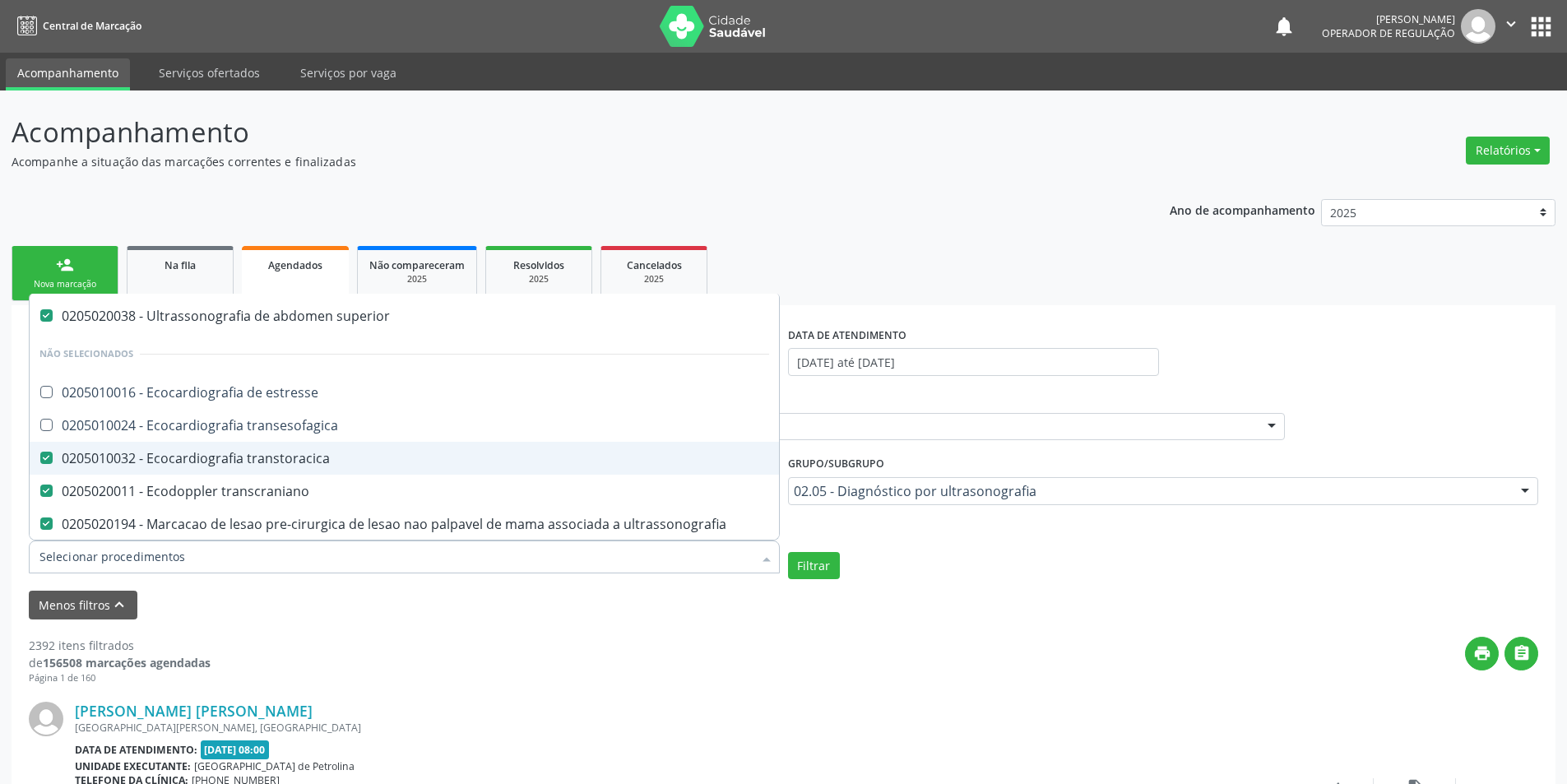
click at [118, 451] on div "0205010032 - Ecocardiografia transtoracica" at bounding box center [404, 457] width 730 height 13
checkbox transtoracica "false"
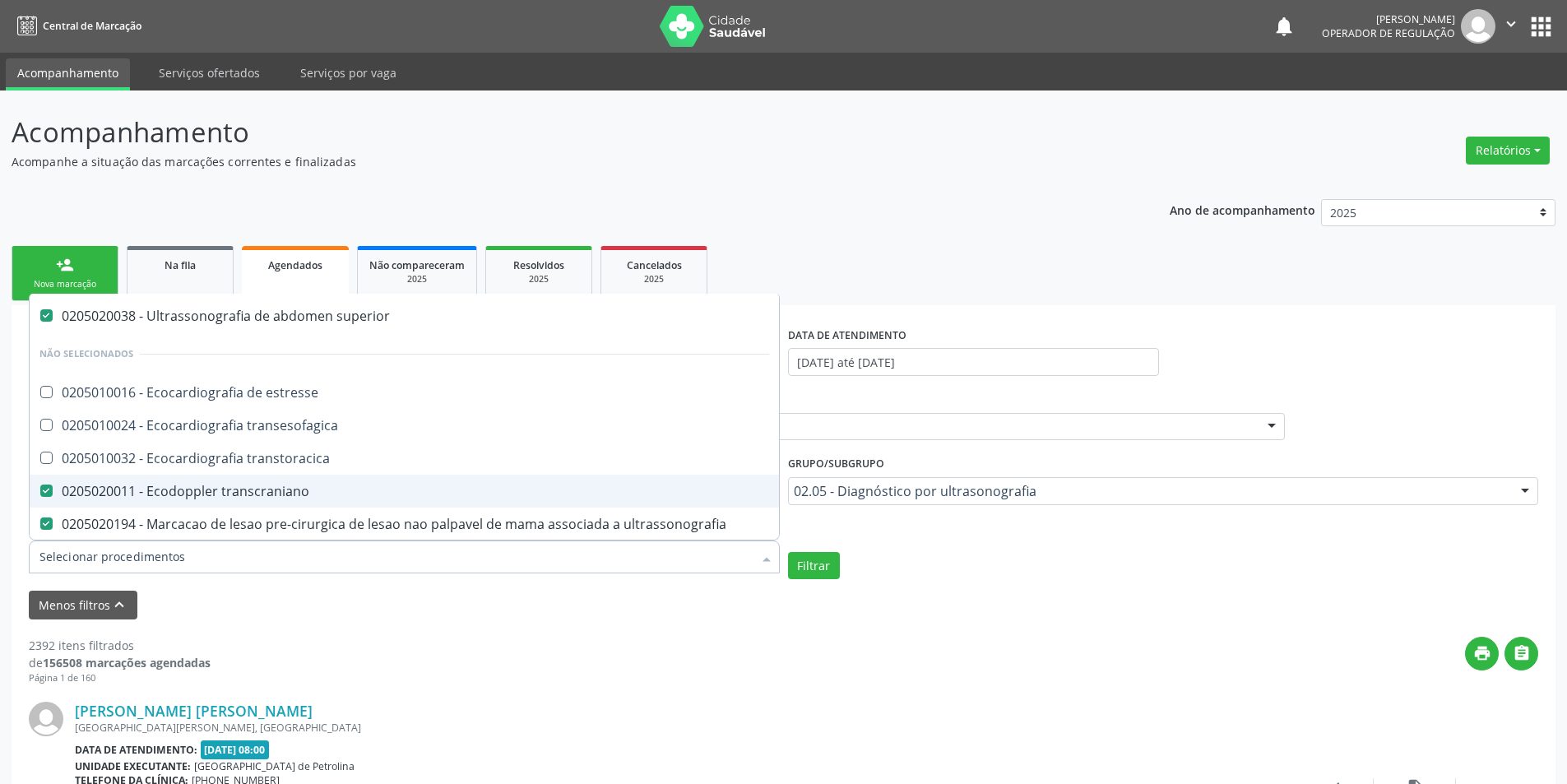
click at [84, 494] on div "0205020011 - Ecodoppler transcraniano" at bounding box center [404, 490] width 730 height 13
checkbox transcraniano "false"
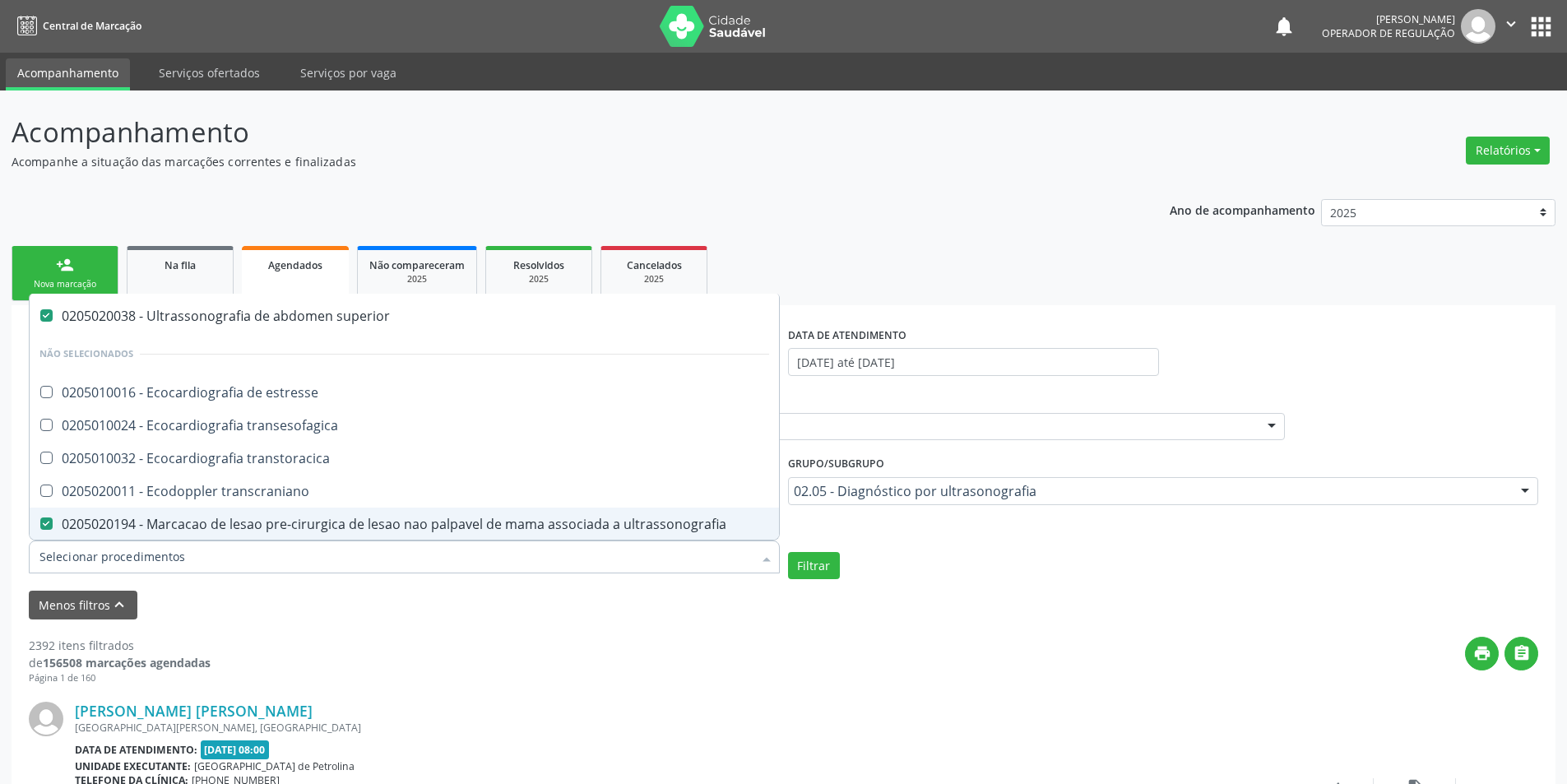
click at [93, 518] on div "0205020194 - Marcacao de lesao pre-cirurgica de lesao nao palpavel de mama asso…" at bounding box center [404, 523] width 730 height 13
checkbox ultrassonografia "false"
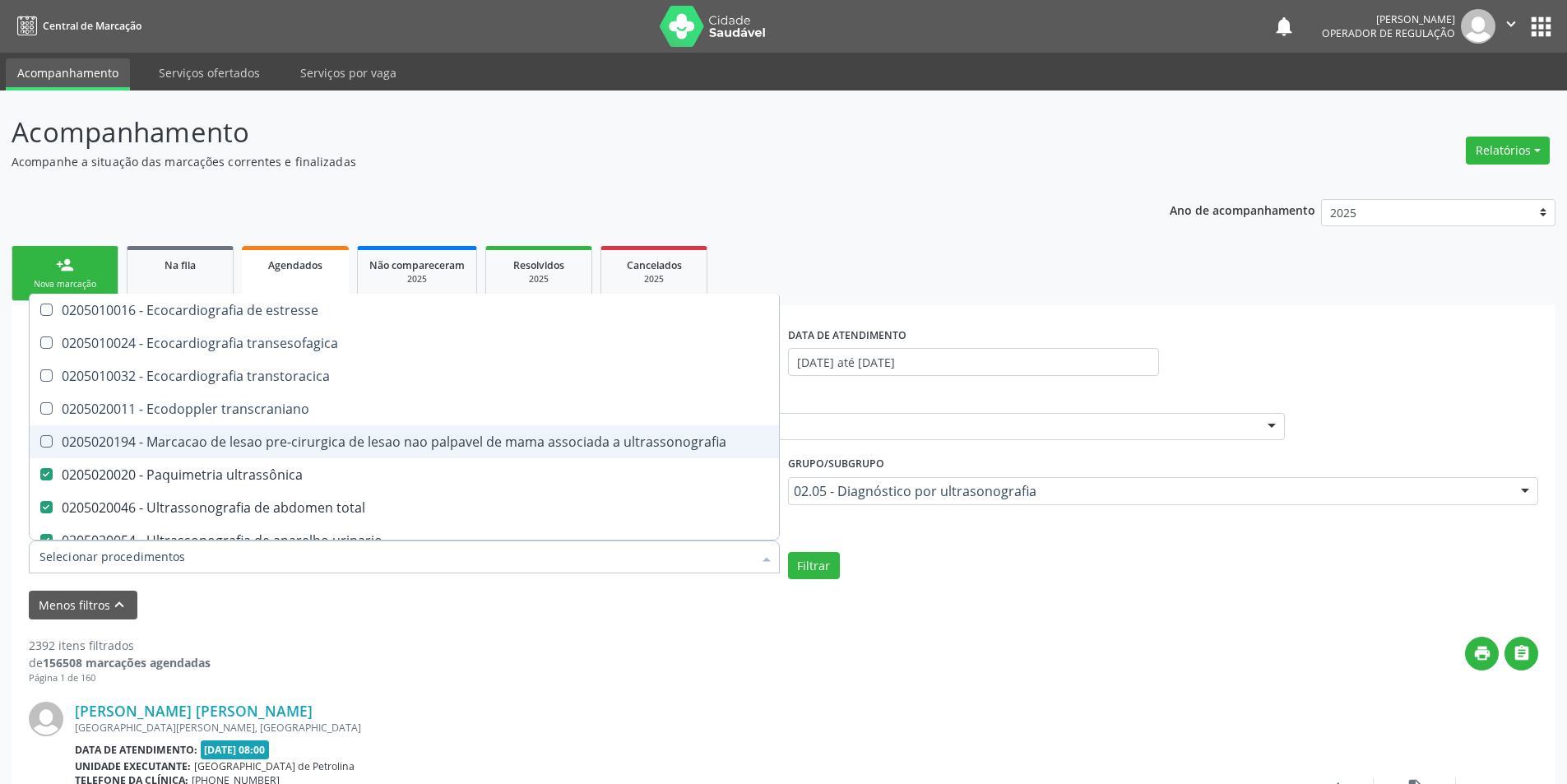
scroll to position [247, 0]
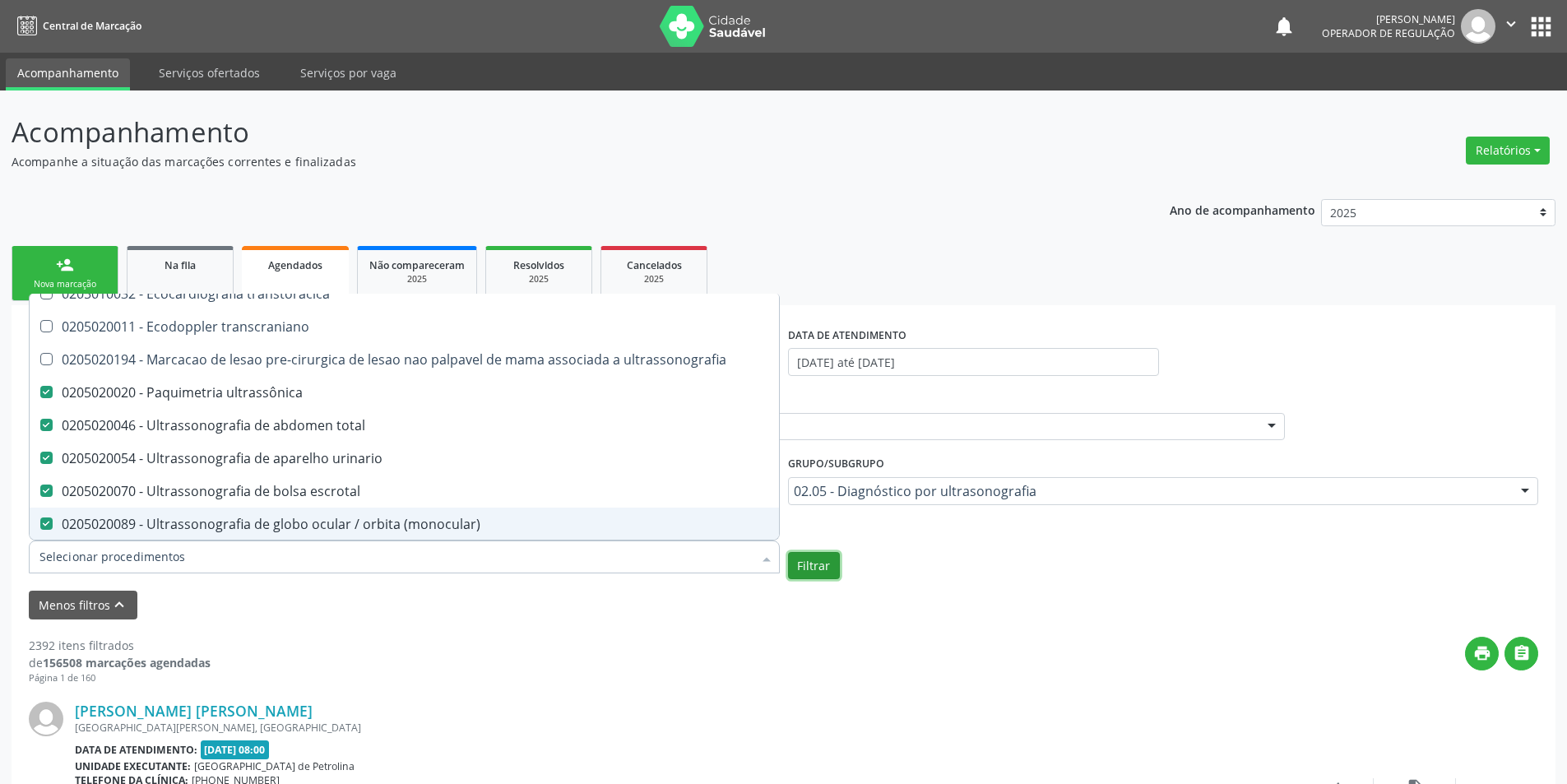
checkbox estresse "true"
checkbox transesofagica "true"
checkbox transtoracica "true"
checkbox transcraniano "true"
checkbox ultrassonografia "true"
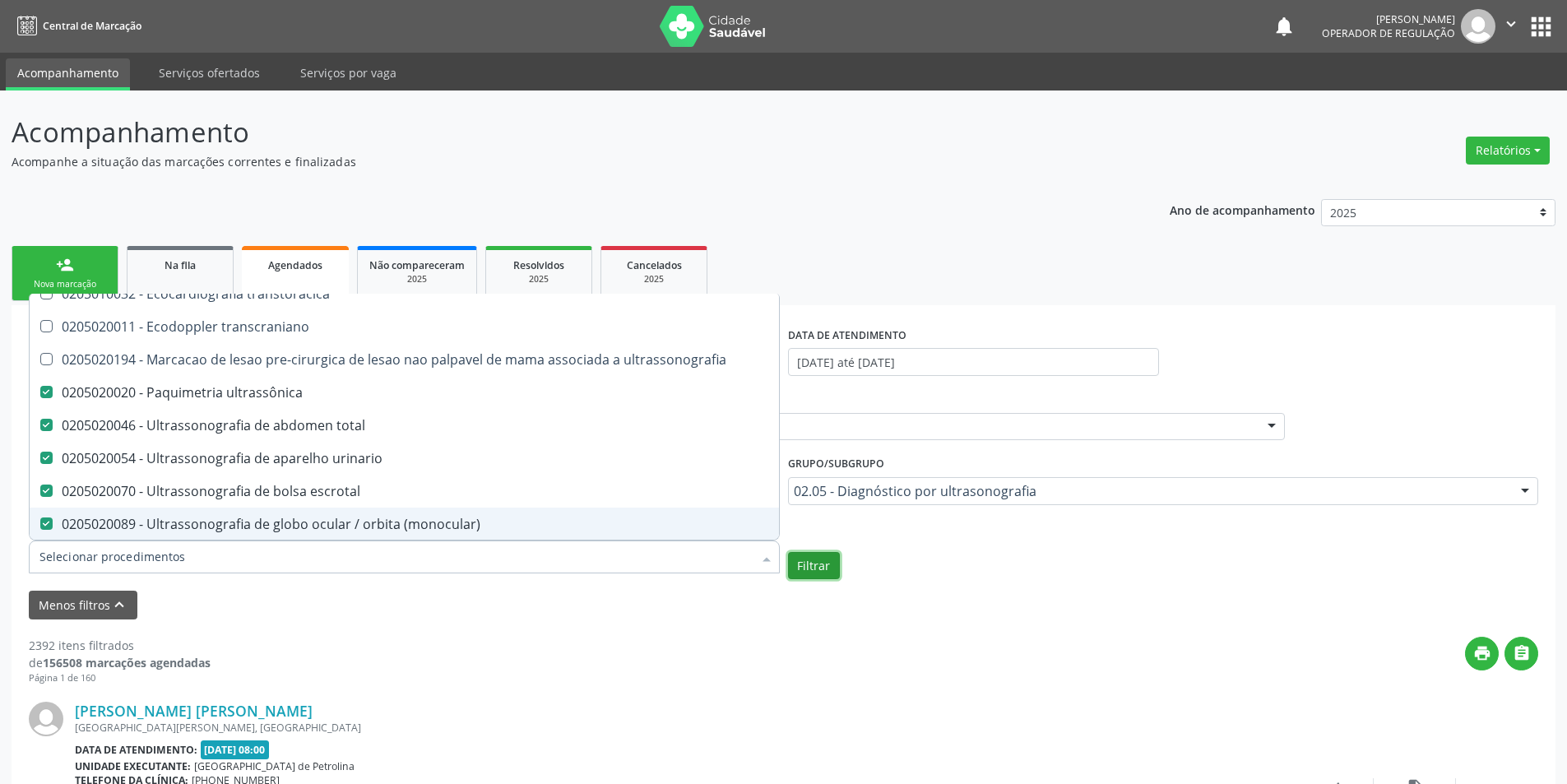
checkbox Pé "false"
checkbox Quadril "false"
checkbox Inguinal "false"
checkbox Tornozelo "false"
checkbox Carpo "false"
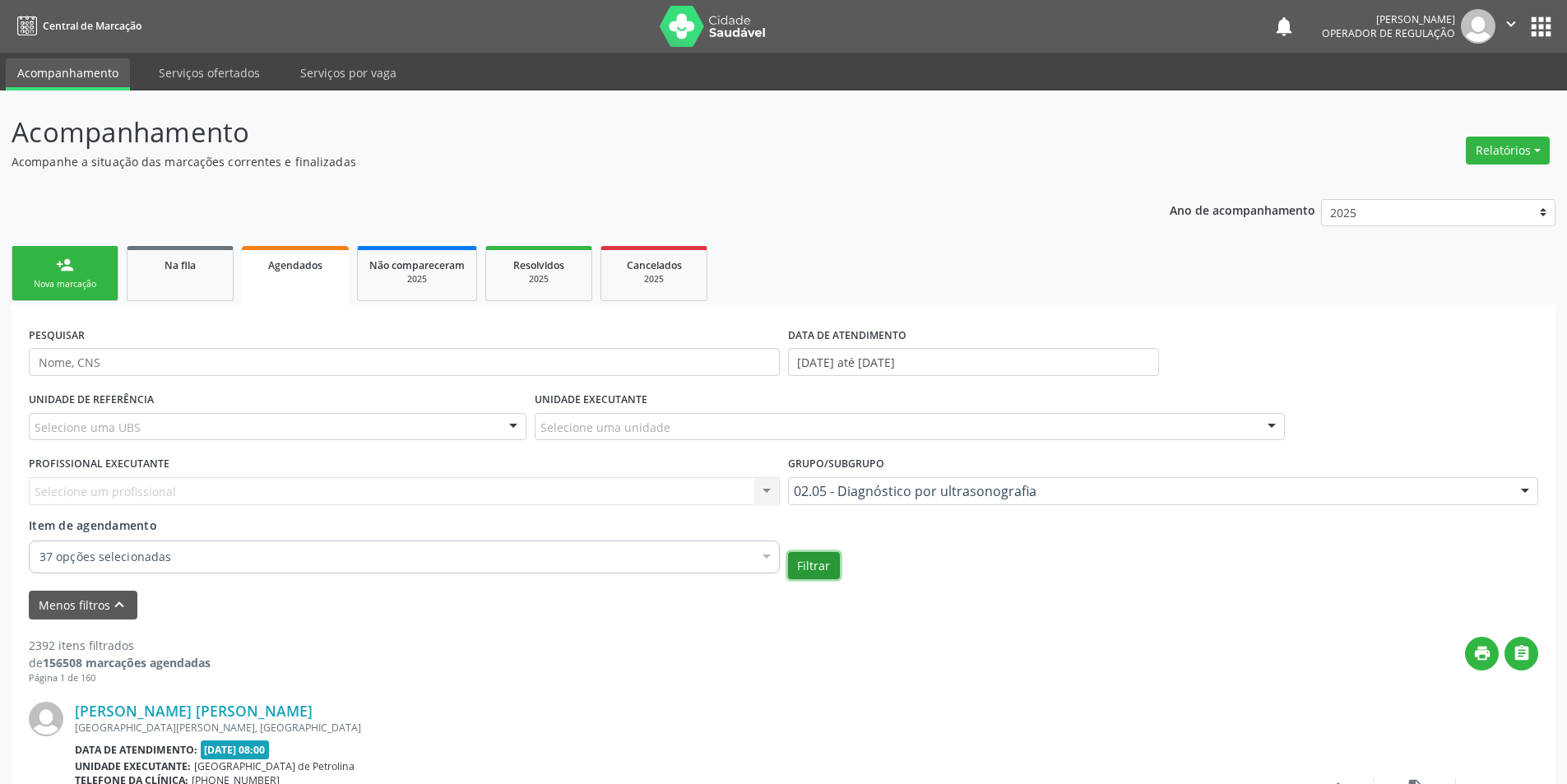
scroll to position [0, 0]
click at [816, 567] on button "Filtrar" at bounding box center [814, 565] width 52 height 28
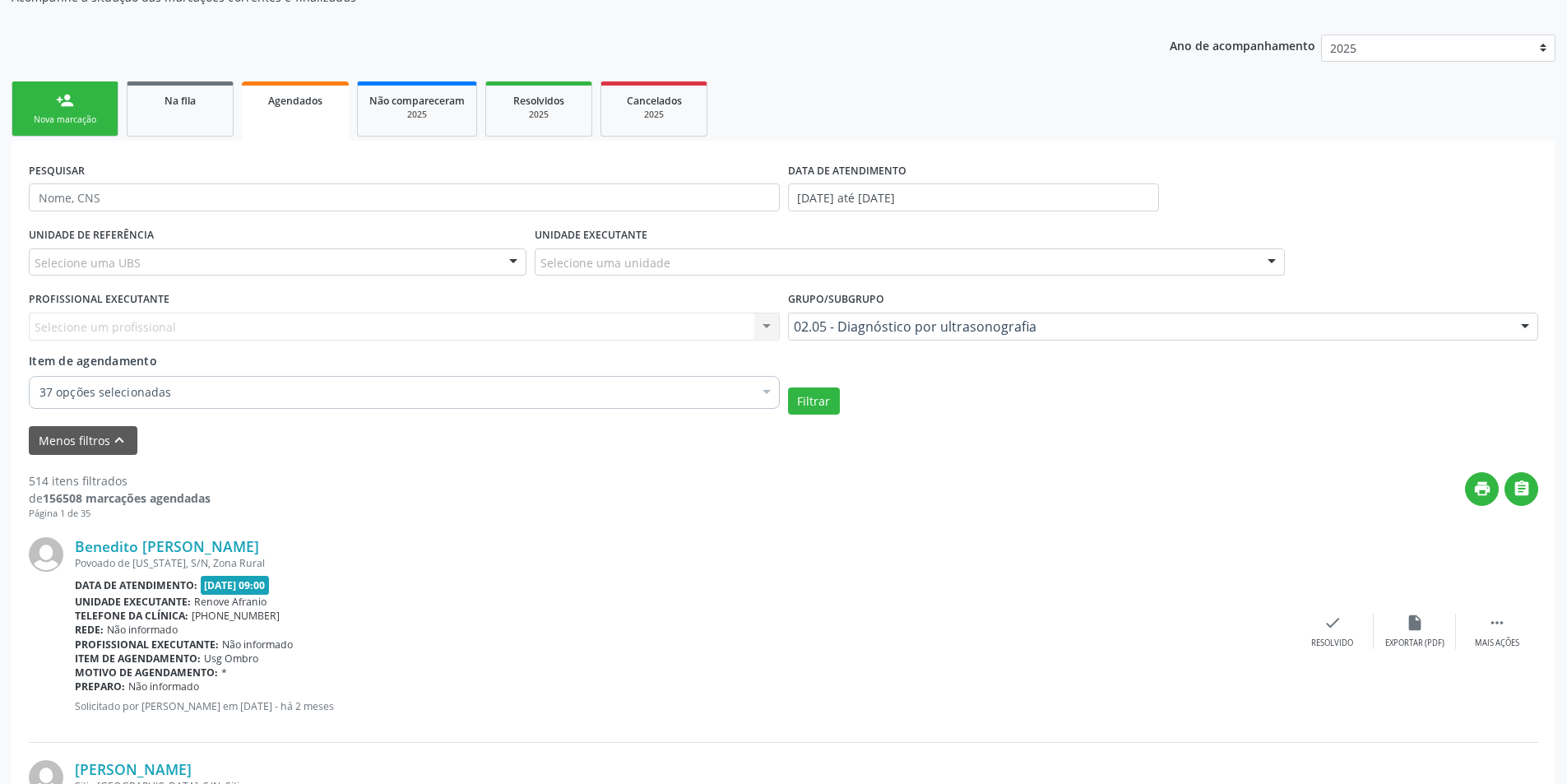
scroll to position [82, 0]
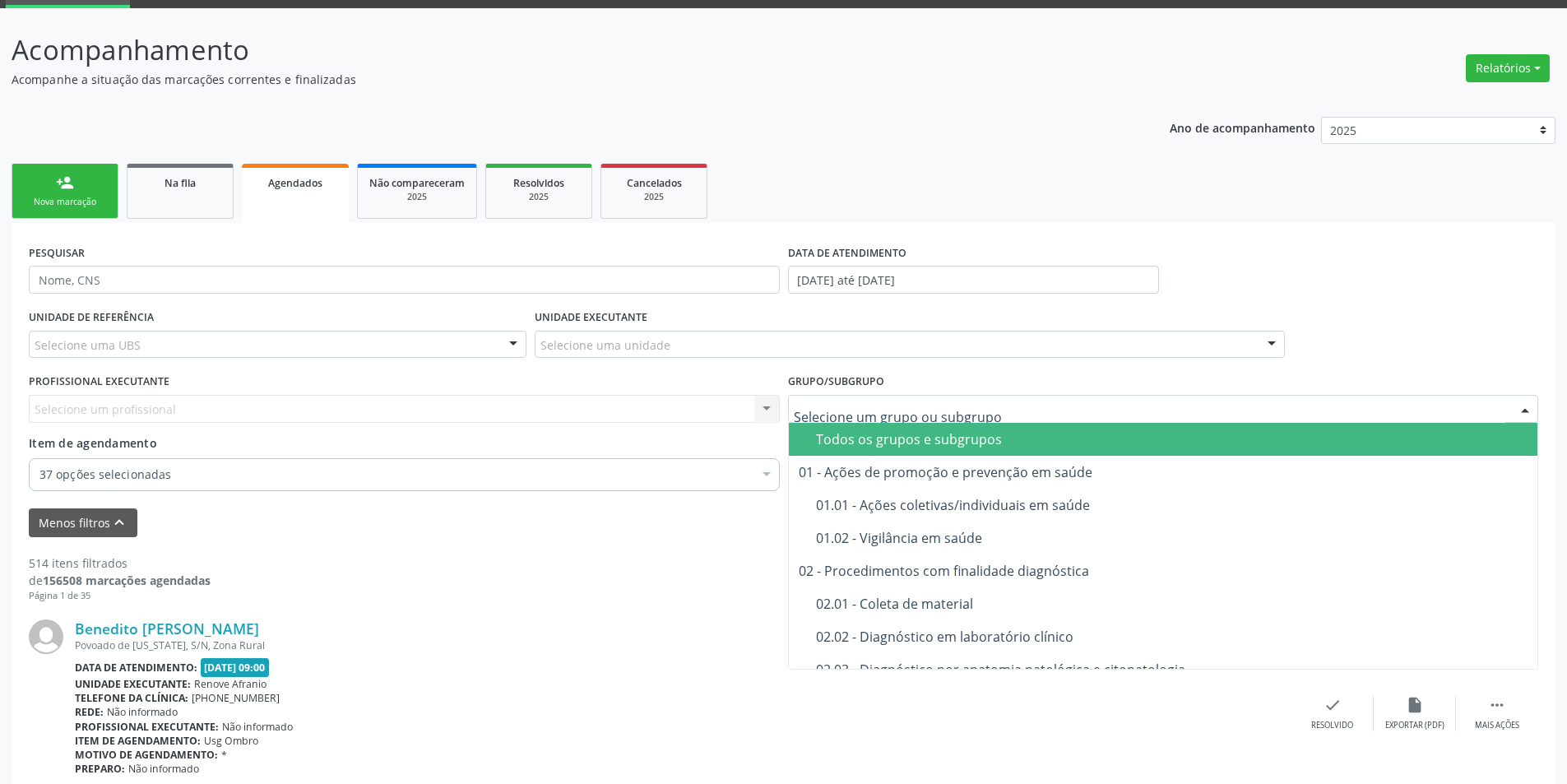
click at [840, 433] on div "Todos os grupos e subgrupos" at bounding box center [1173, 439] width 712 height 13
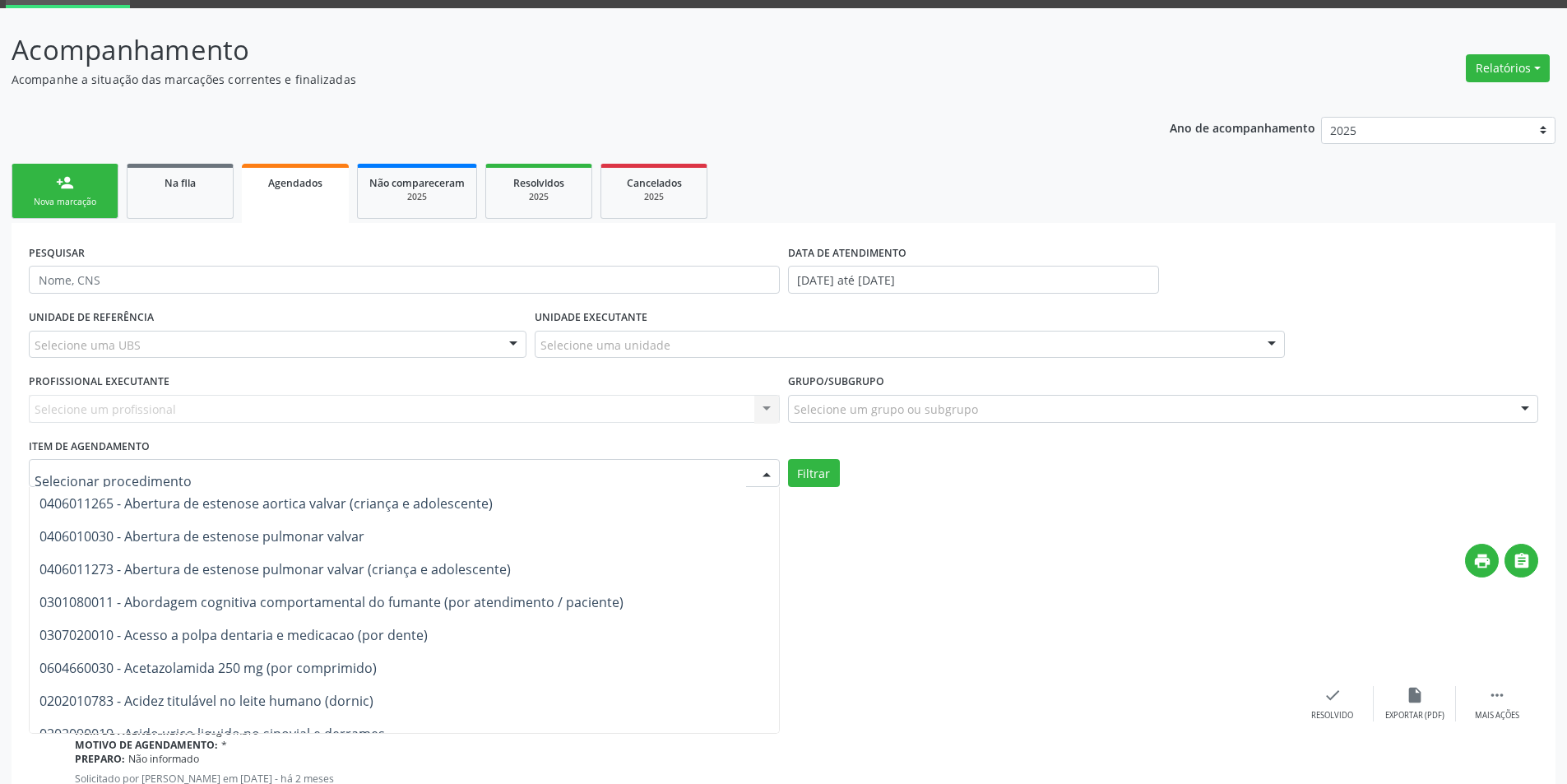
scroll to position [247, 0]
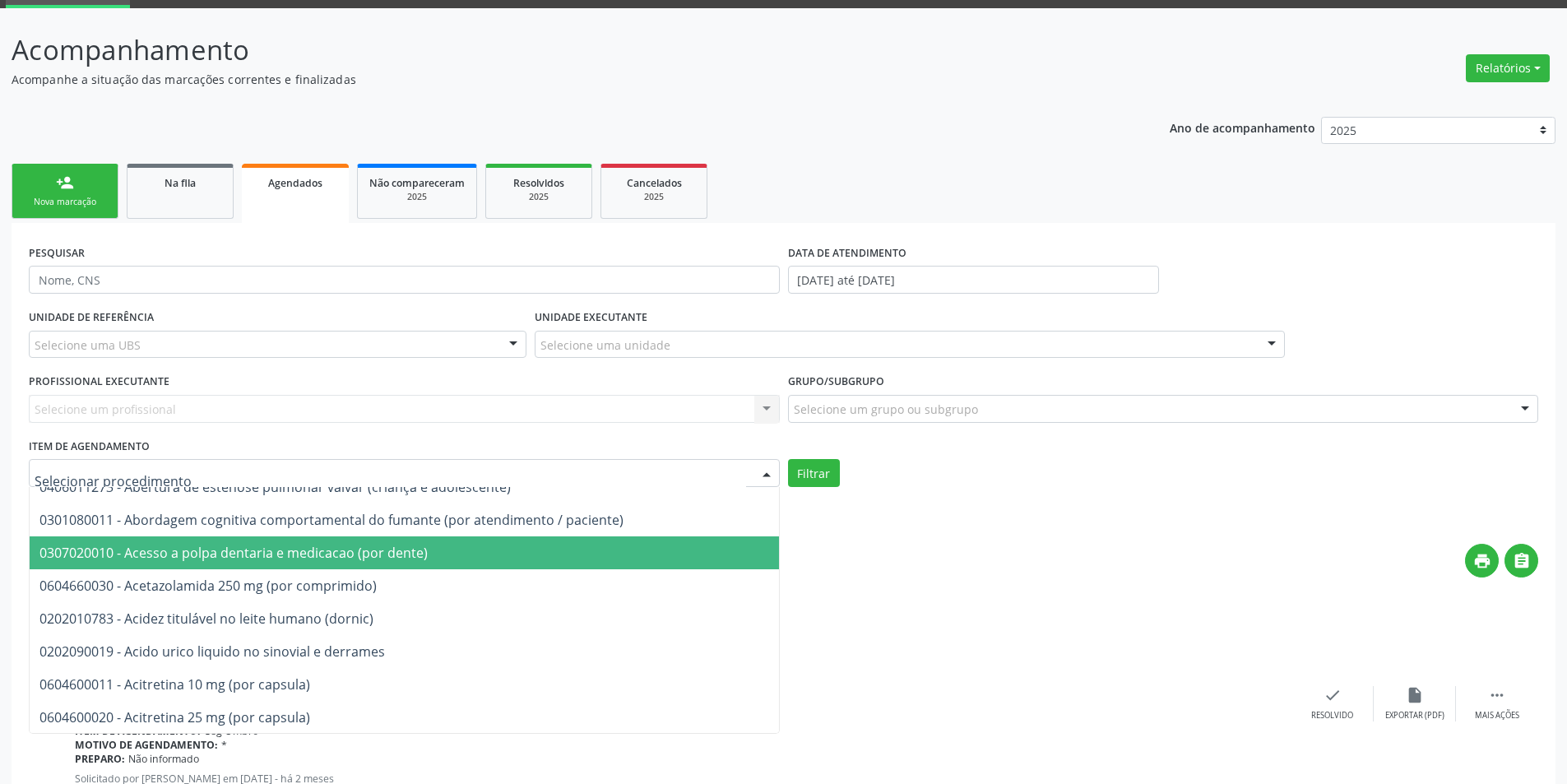
click at [913, 546] on div "print " at bounding box center [874, 568] width 1327 height 49
click at [1004, 499] on div "Menos filtros keyboard_arrow_up" at bounding box center [784, 513] width 1518 height 28
click at [223, 474] on div at bounding box center [404, 473] width 751 height 28
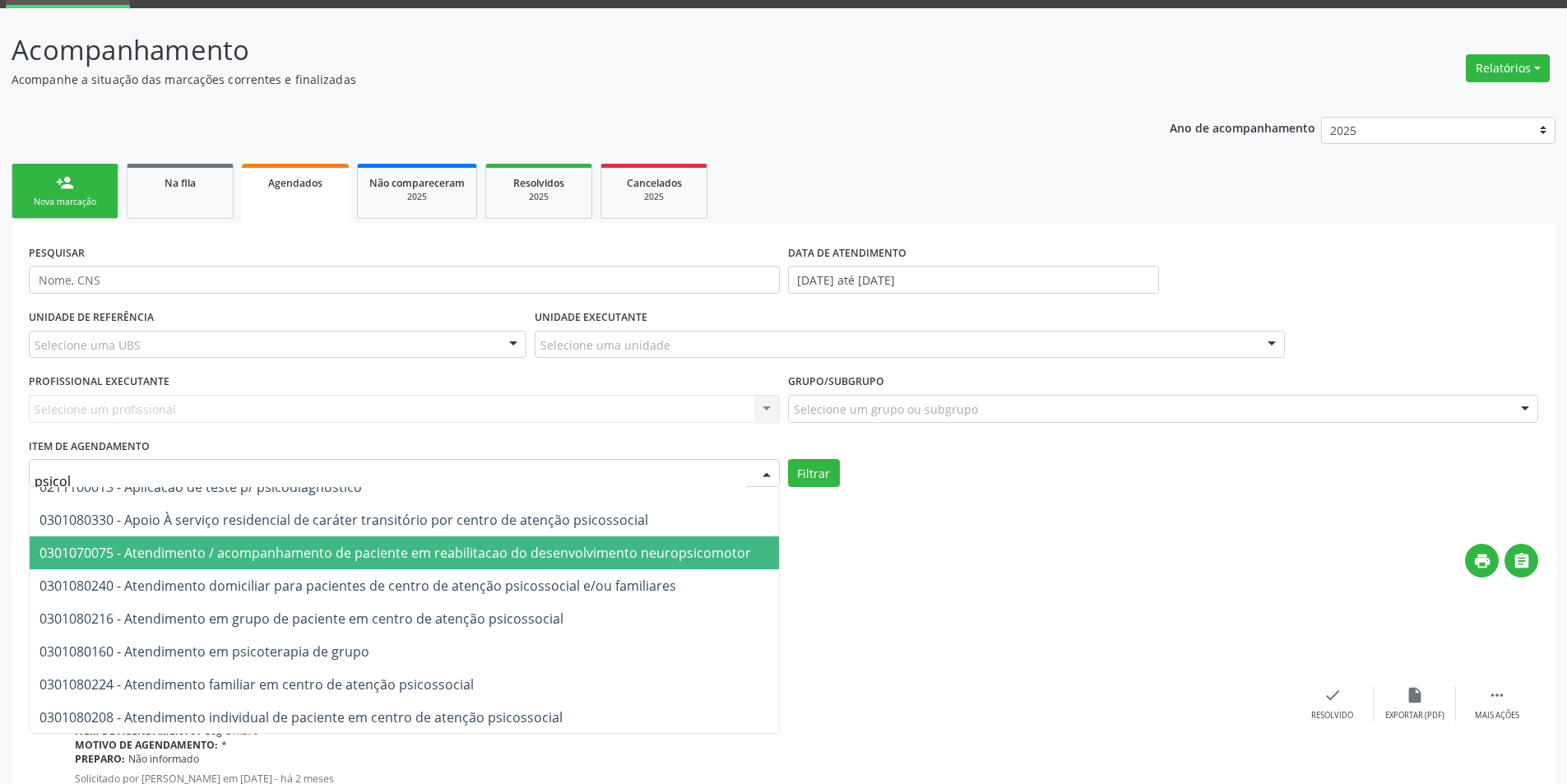
scroll to position [0, 0]
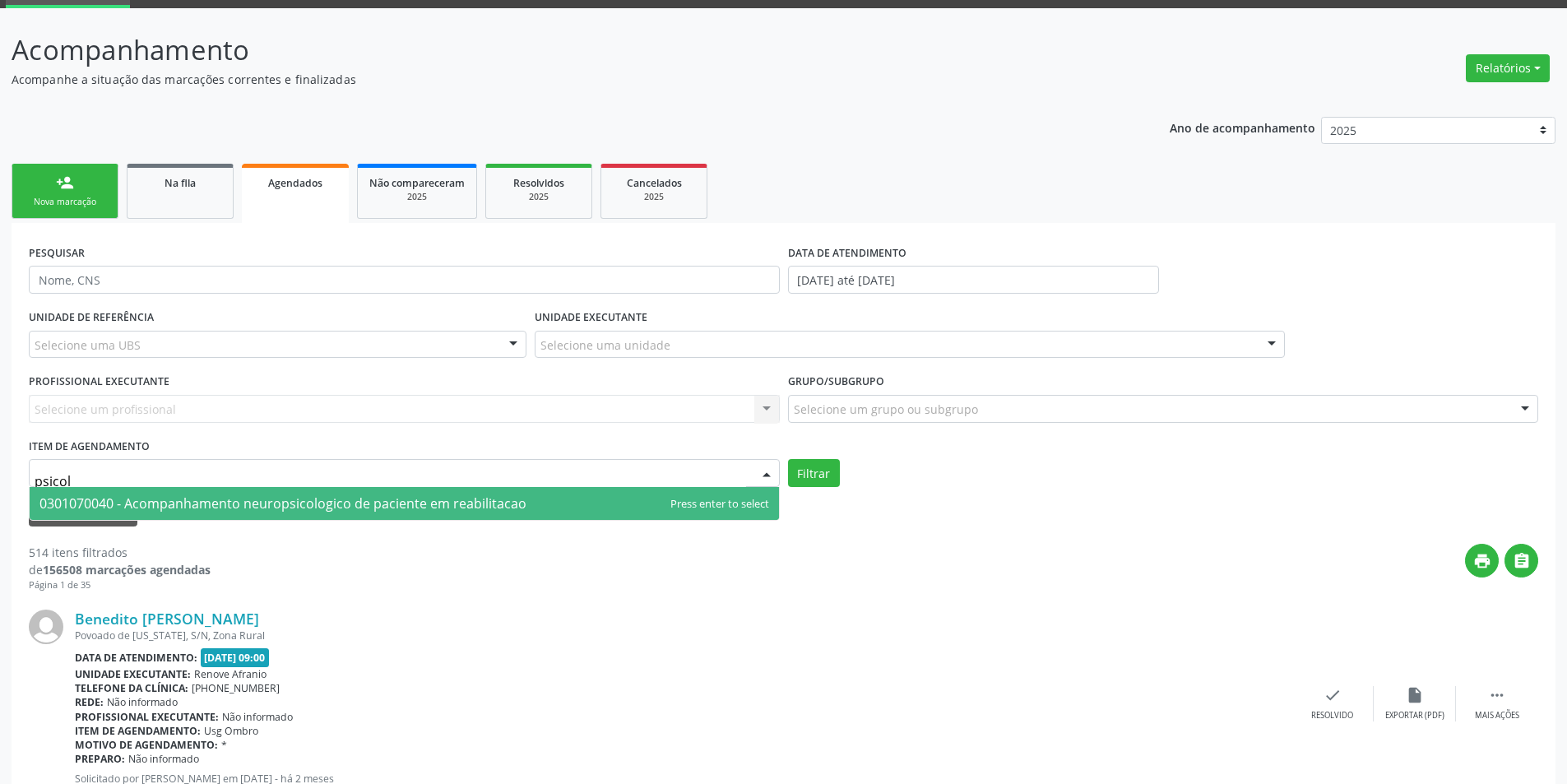
type input "psicolo"
click at [236, 505] on span "0301070040 - Acompanhamento neuropsicologico de paciente em reabilitacao" at bounding box center [282, 503] width 487 height 18
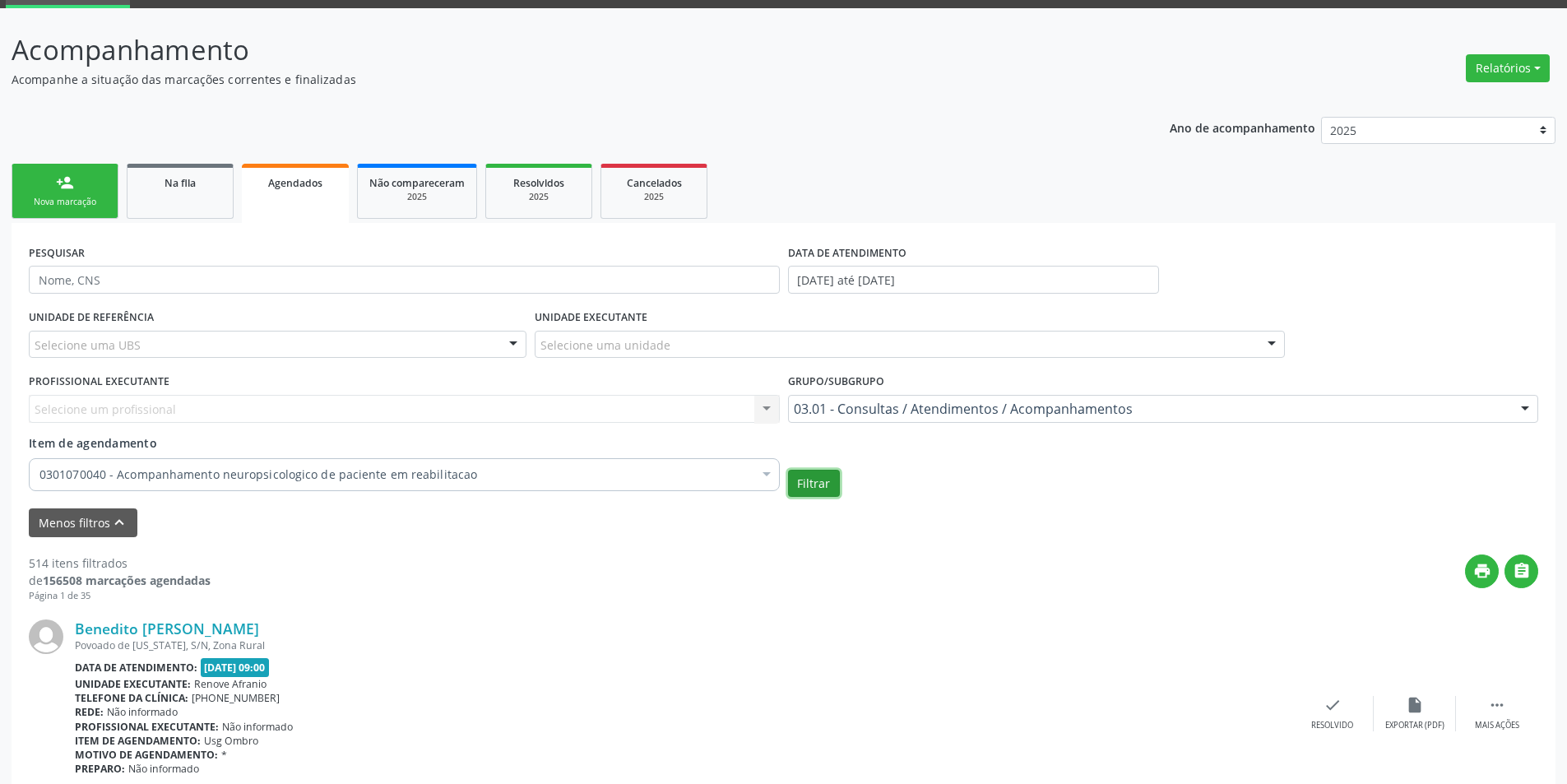
click at [807, 485] on button "Filtrar" at bounding box center [814, 483] width 52 height 28
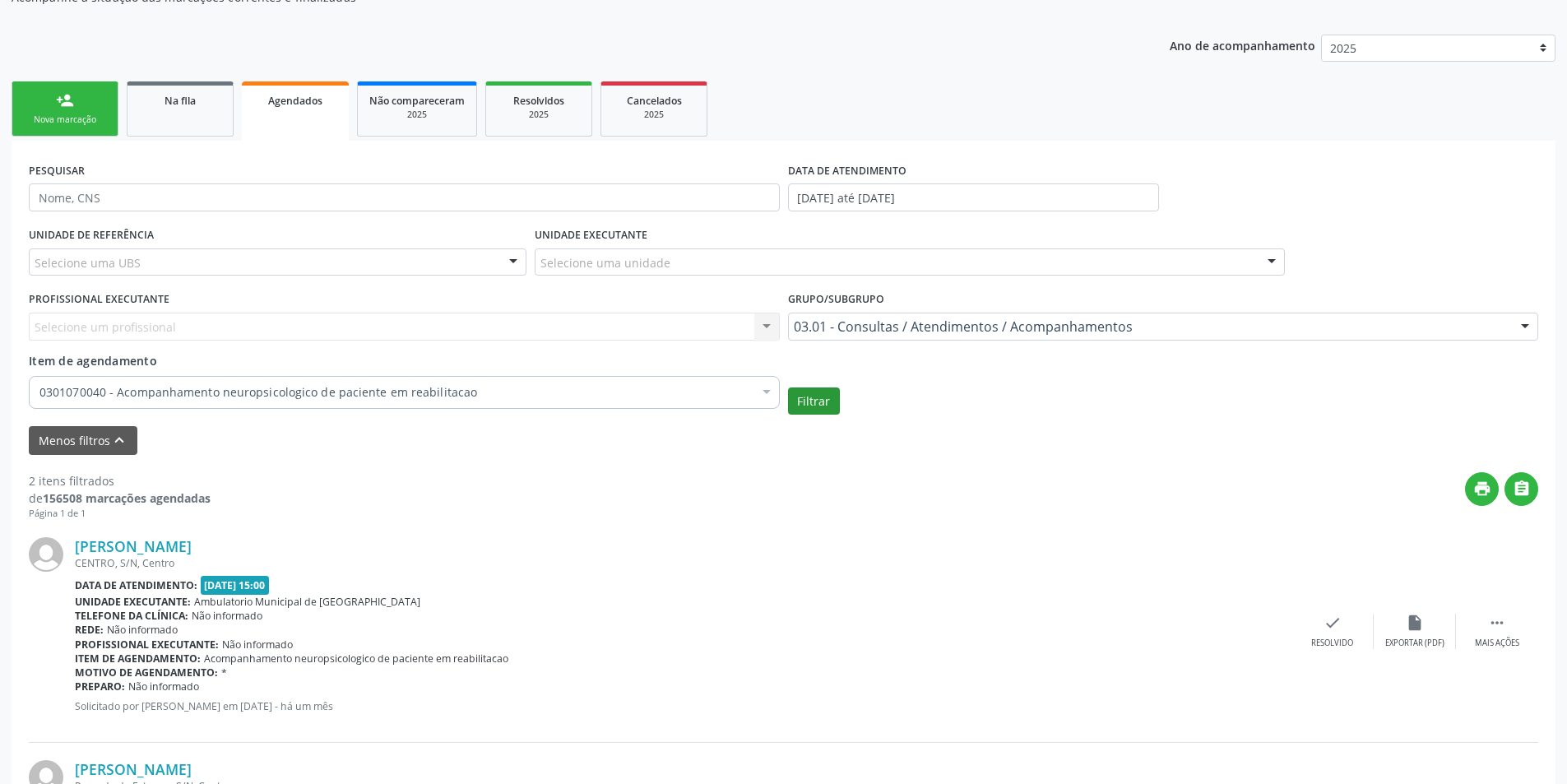
scroll to position [329, 0]
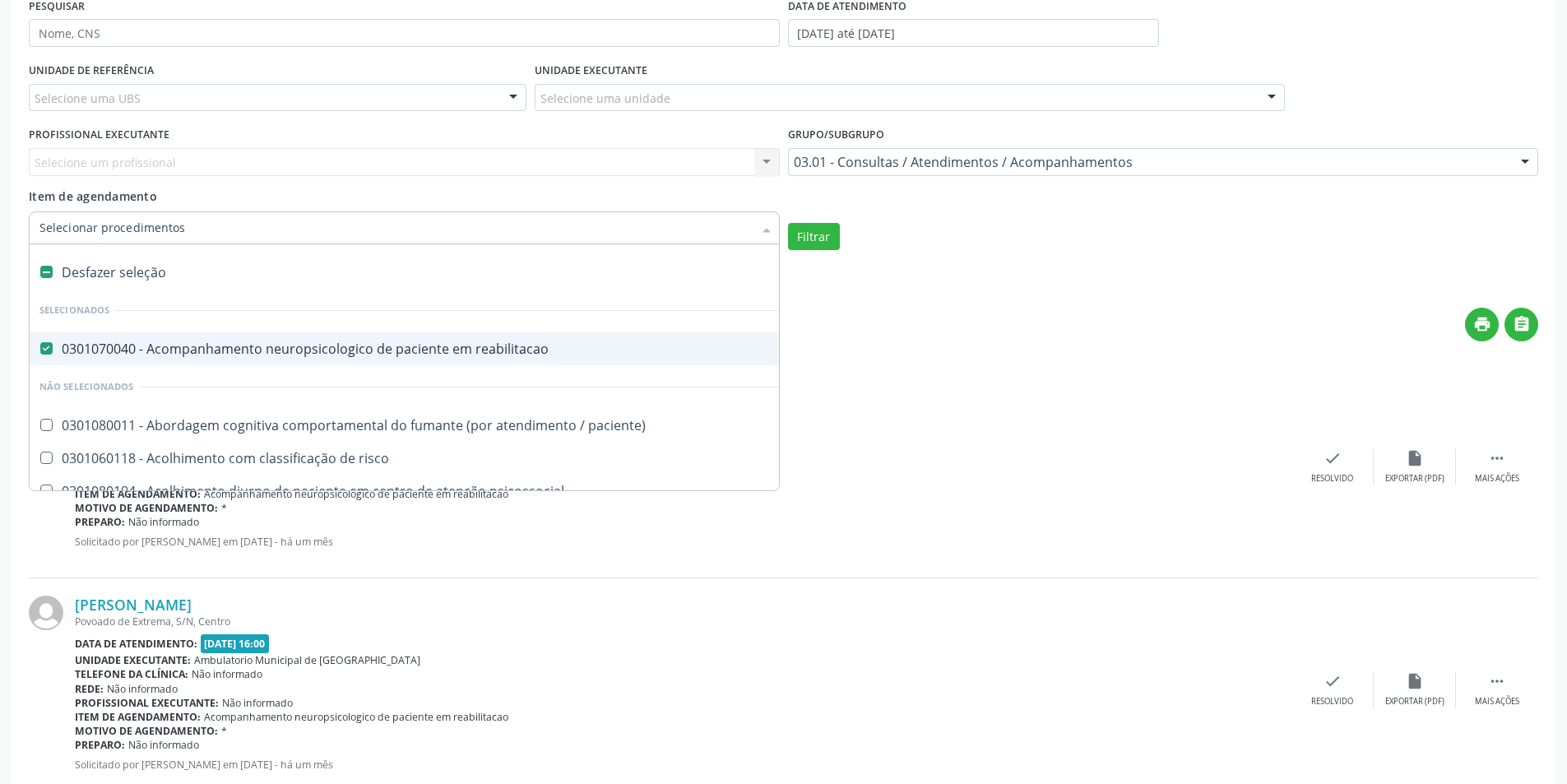
click at [87, 273] on div "Desfazer seleção" at bounding box center [898, 271] width 1739 height 33
checkbox reabilitacao "false"
click at [150, 214] on input "Item de agendamento" at bounding box center [395, 227] width 713 height 33
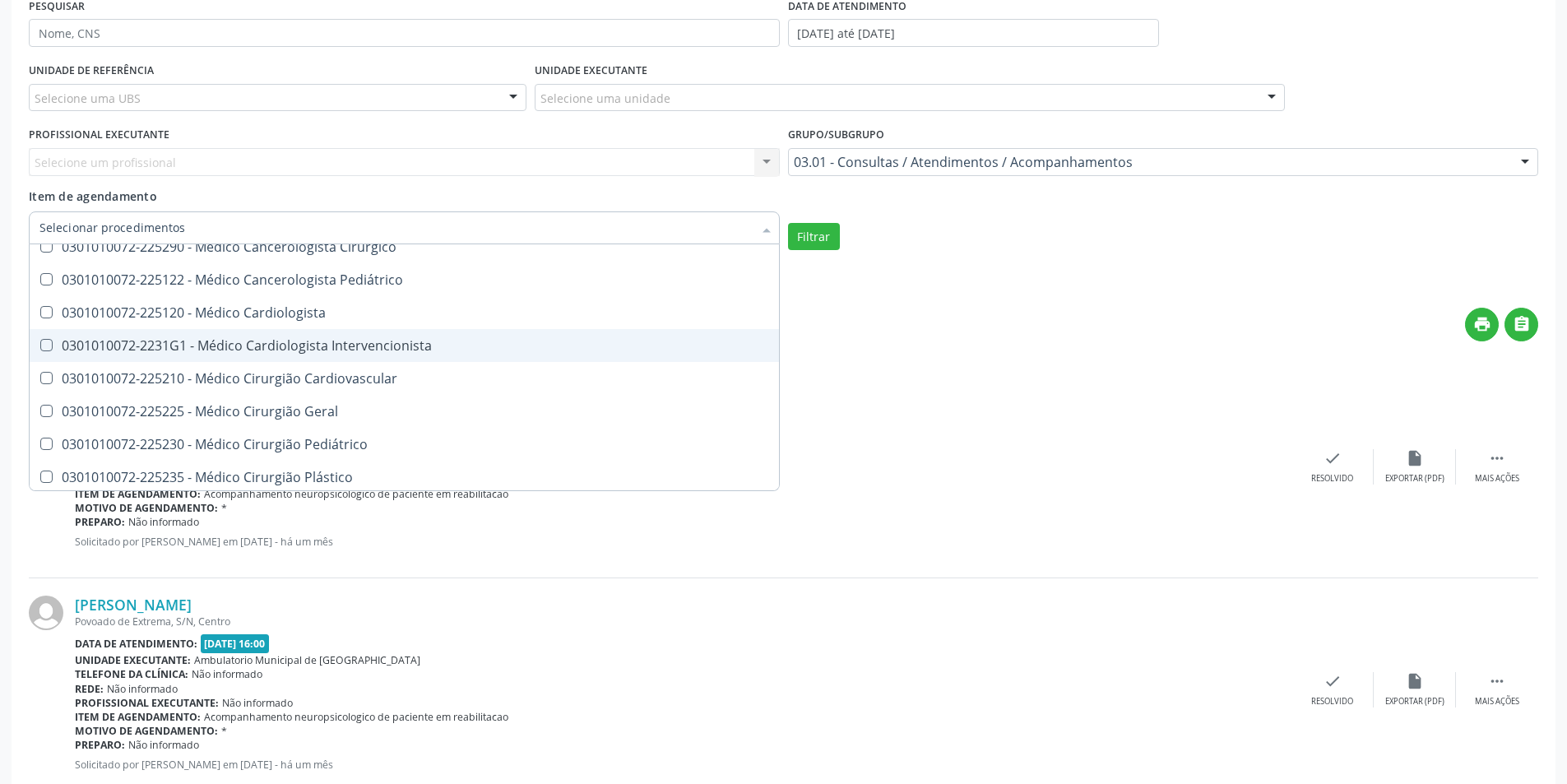
scroll to position [4687, 0]
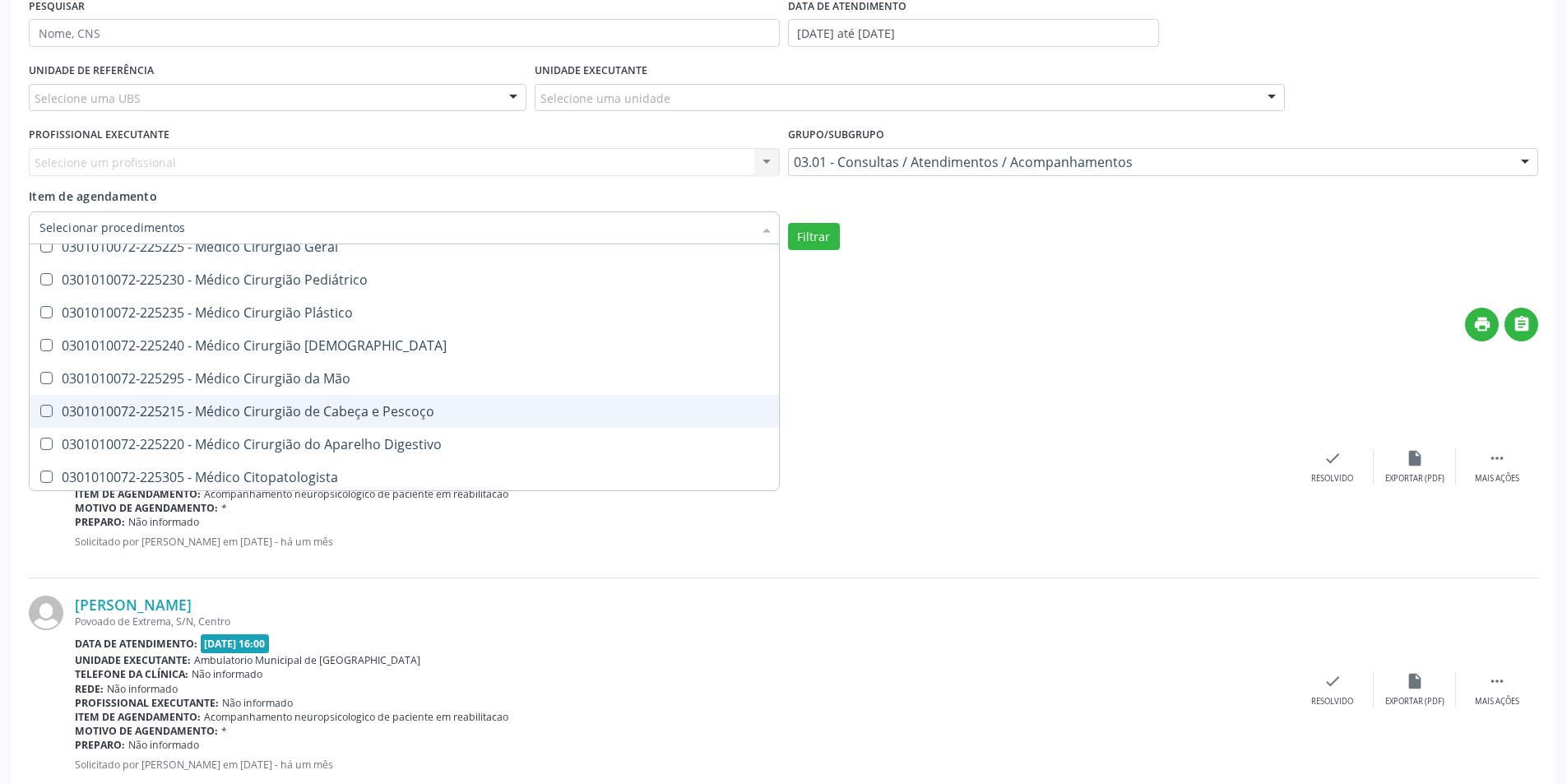
click at [253, 416] on div "0301010072-225215 - Médico Cirurgião de Cabeça e Pescoço" at bounding box center [898, 411] width 1718 height 13
checkbox Pescoço "true"
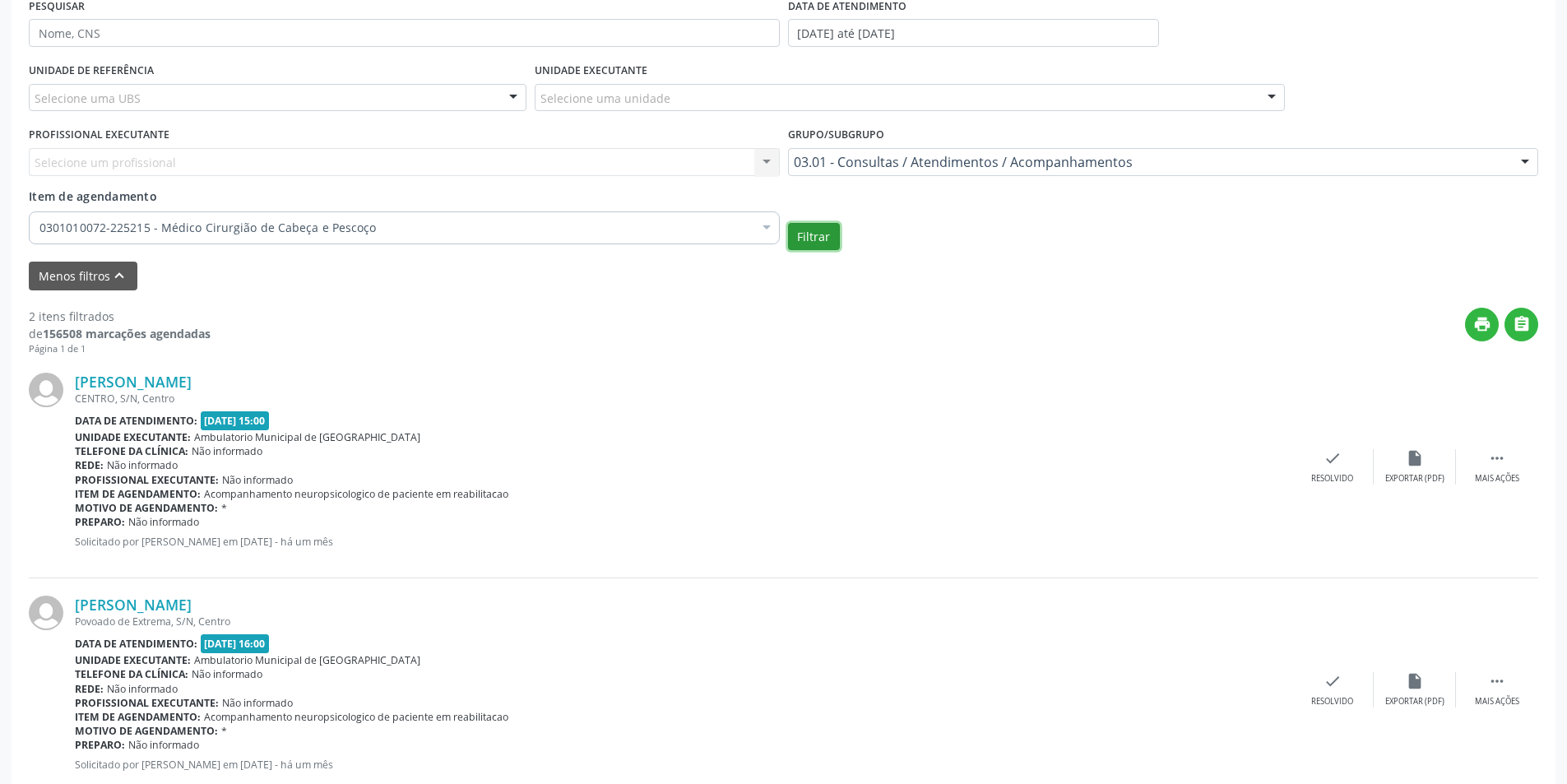
click at [803, 223] on button "Filtrar" at bounding box center [814, 236] width 52 height 28
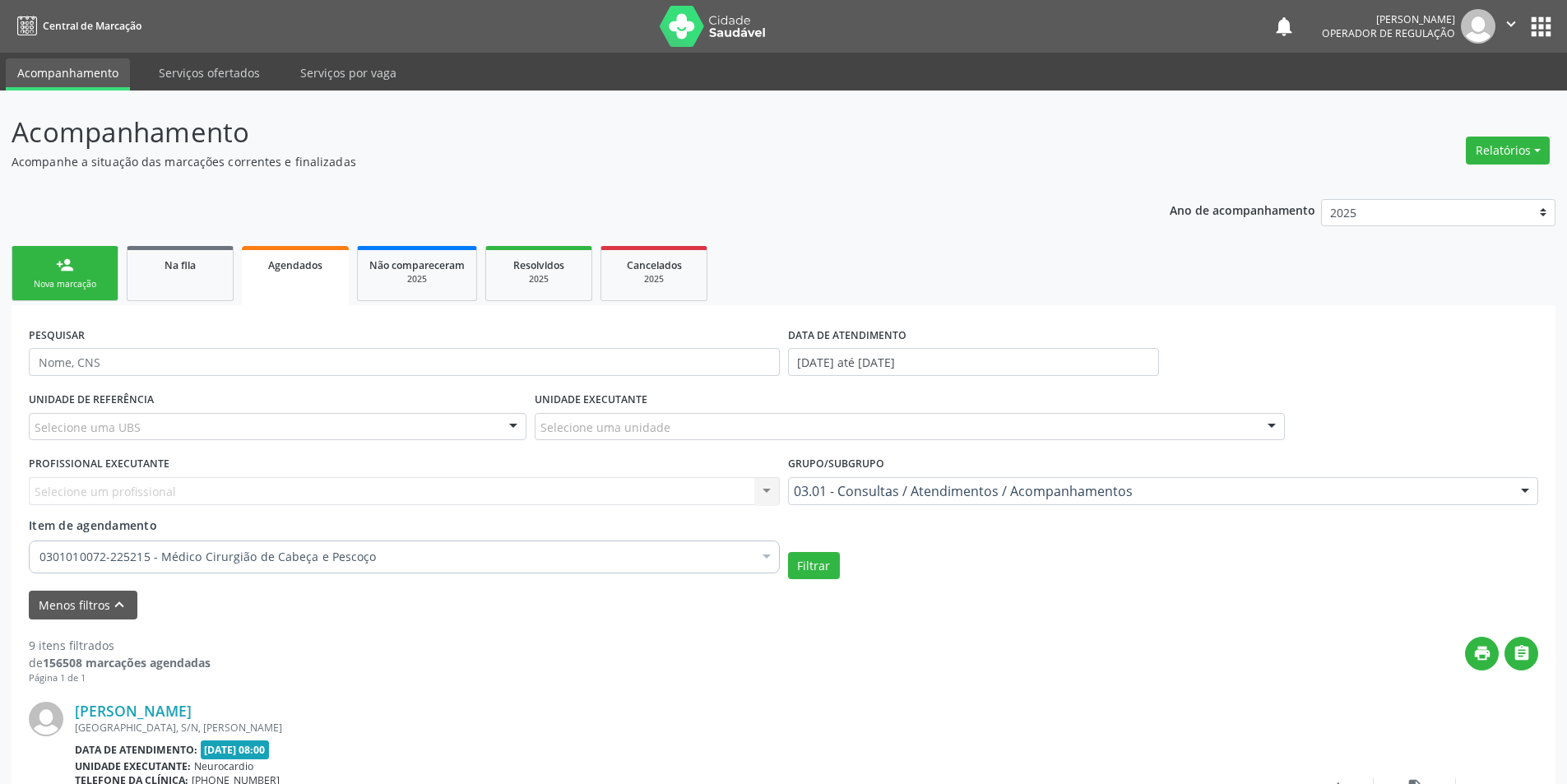
scroll to position [411, 0]
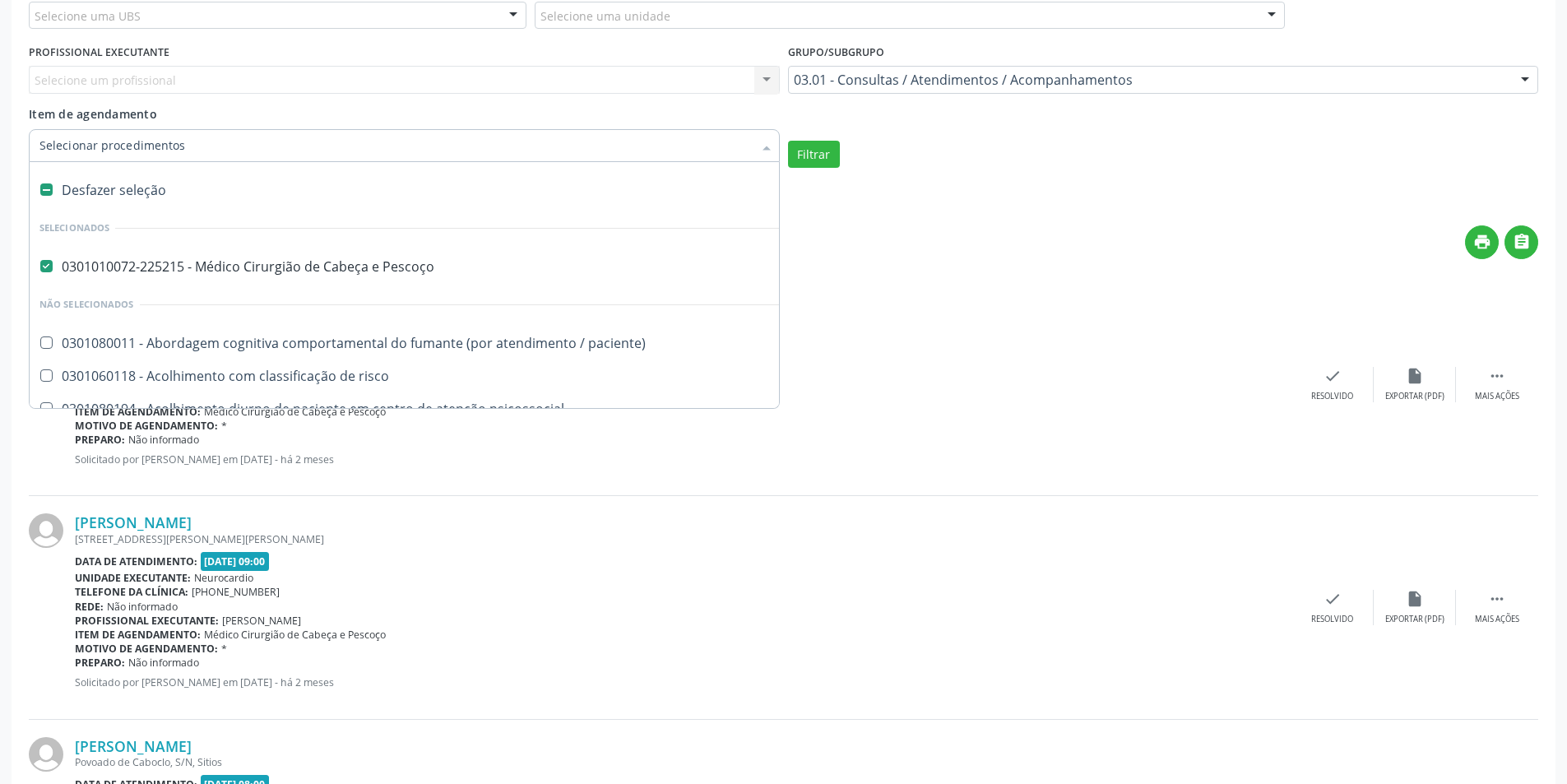
click at [143, 190] on div "Desfazer seleção" at bounding box center [898, 190] width 1739 height 33
checkbox Pescoço "false"
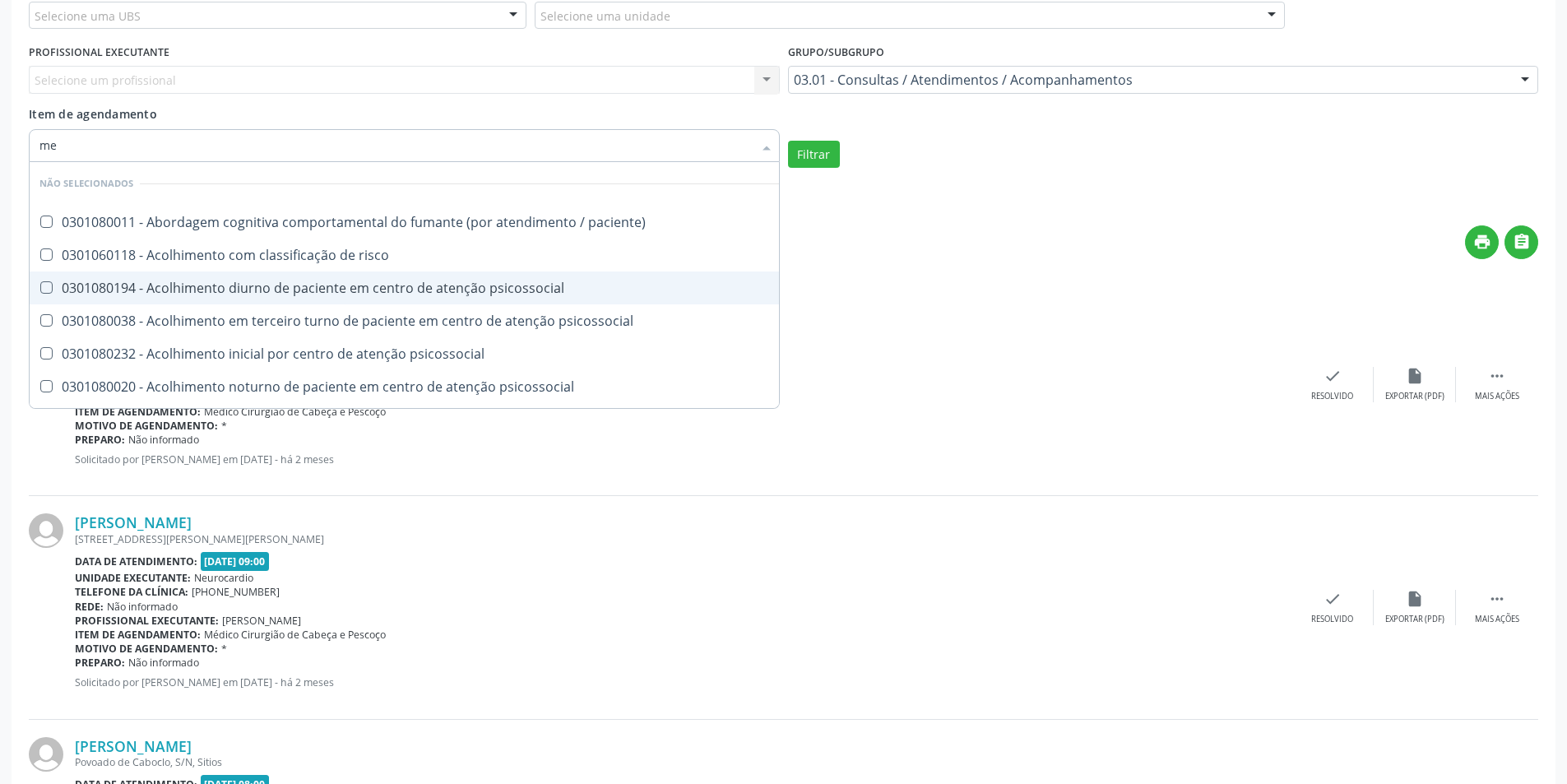
type input "m"
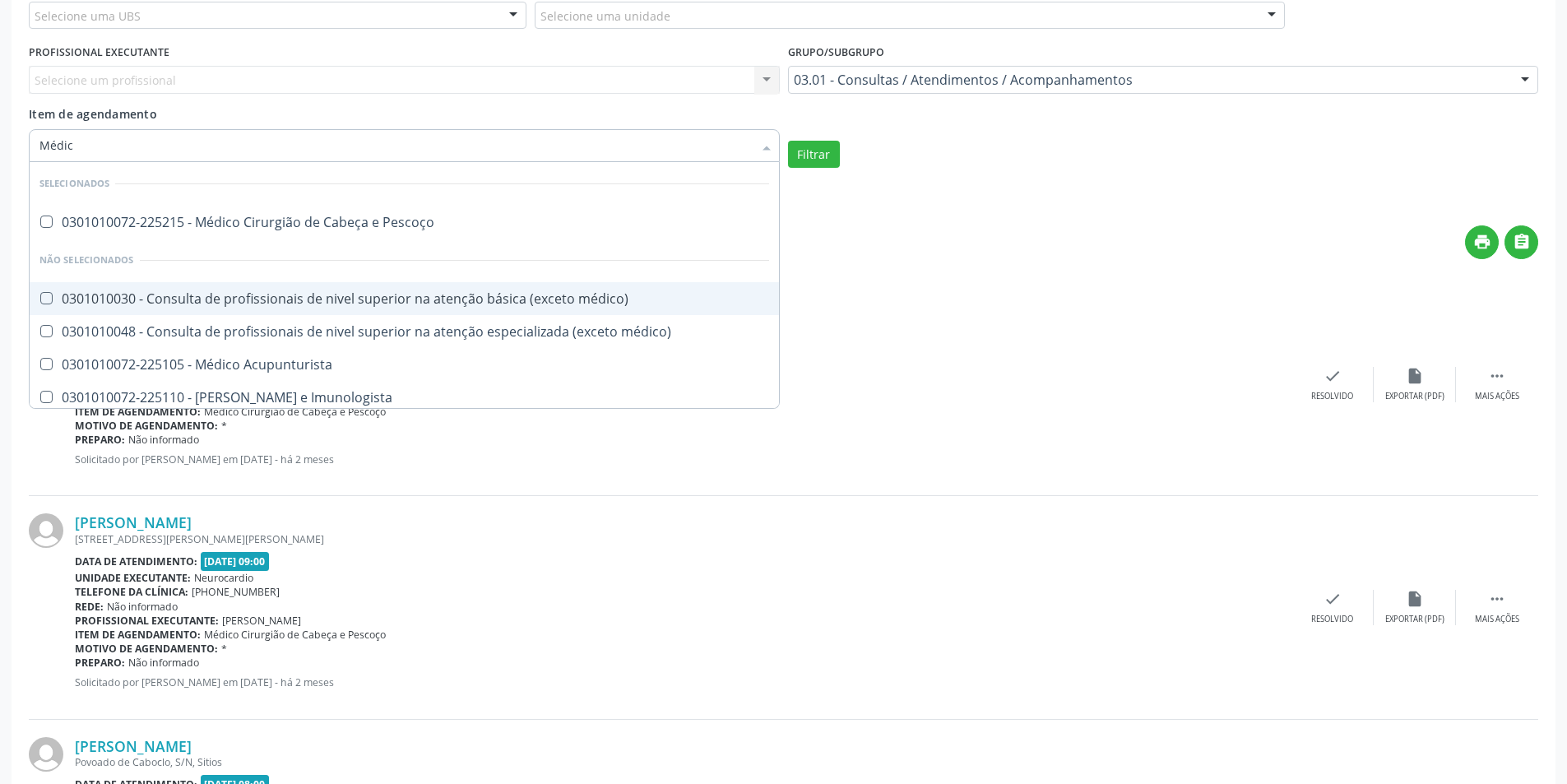
type input "Médico"
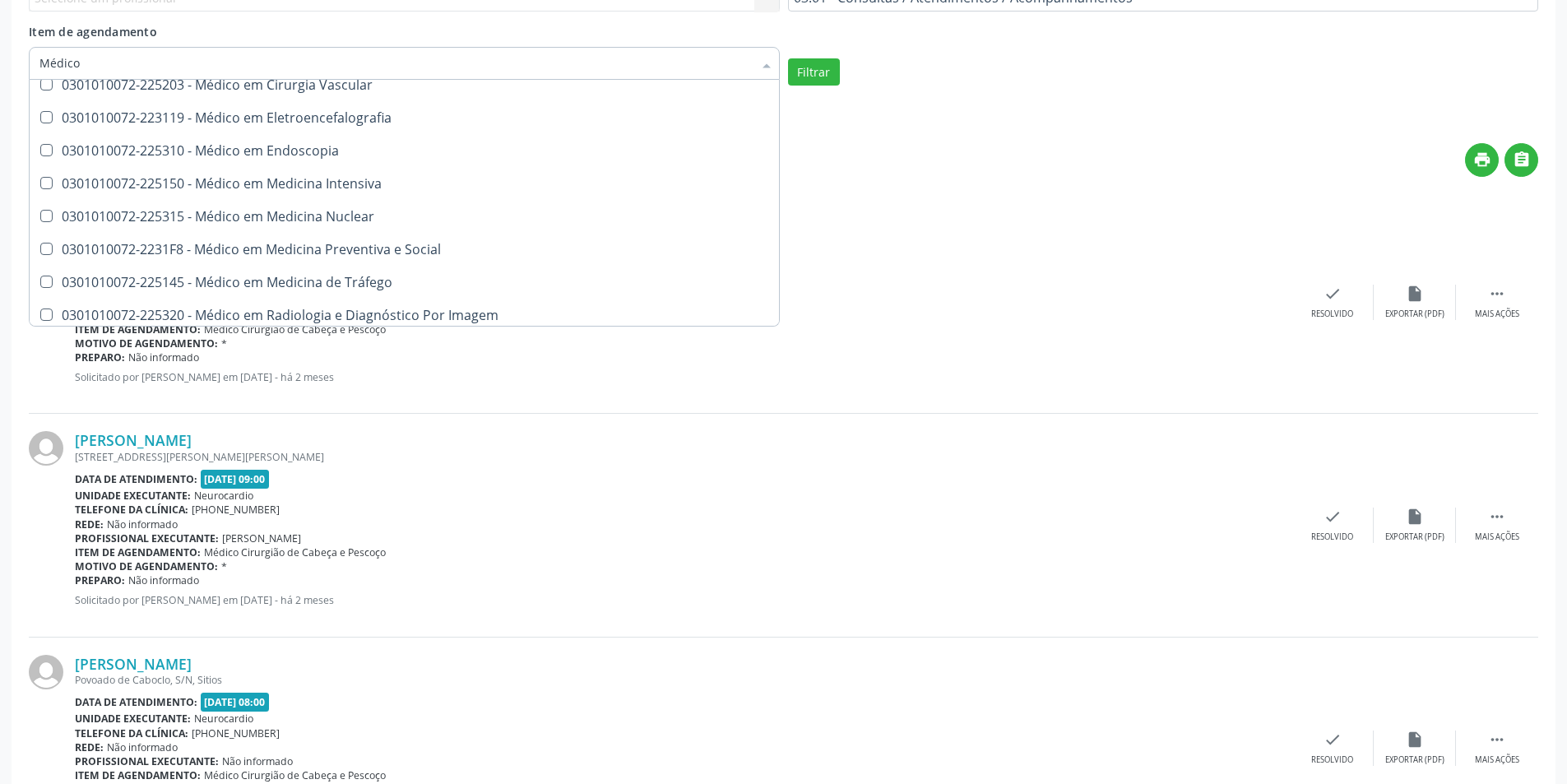
scroll to position [2177, 0]
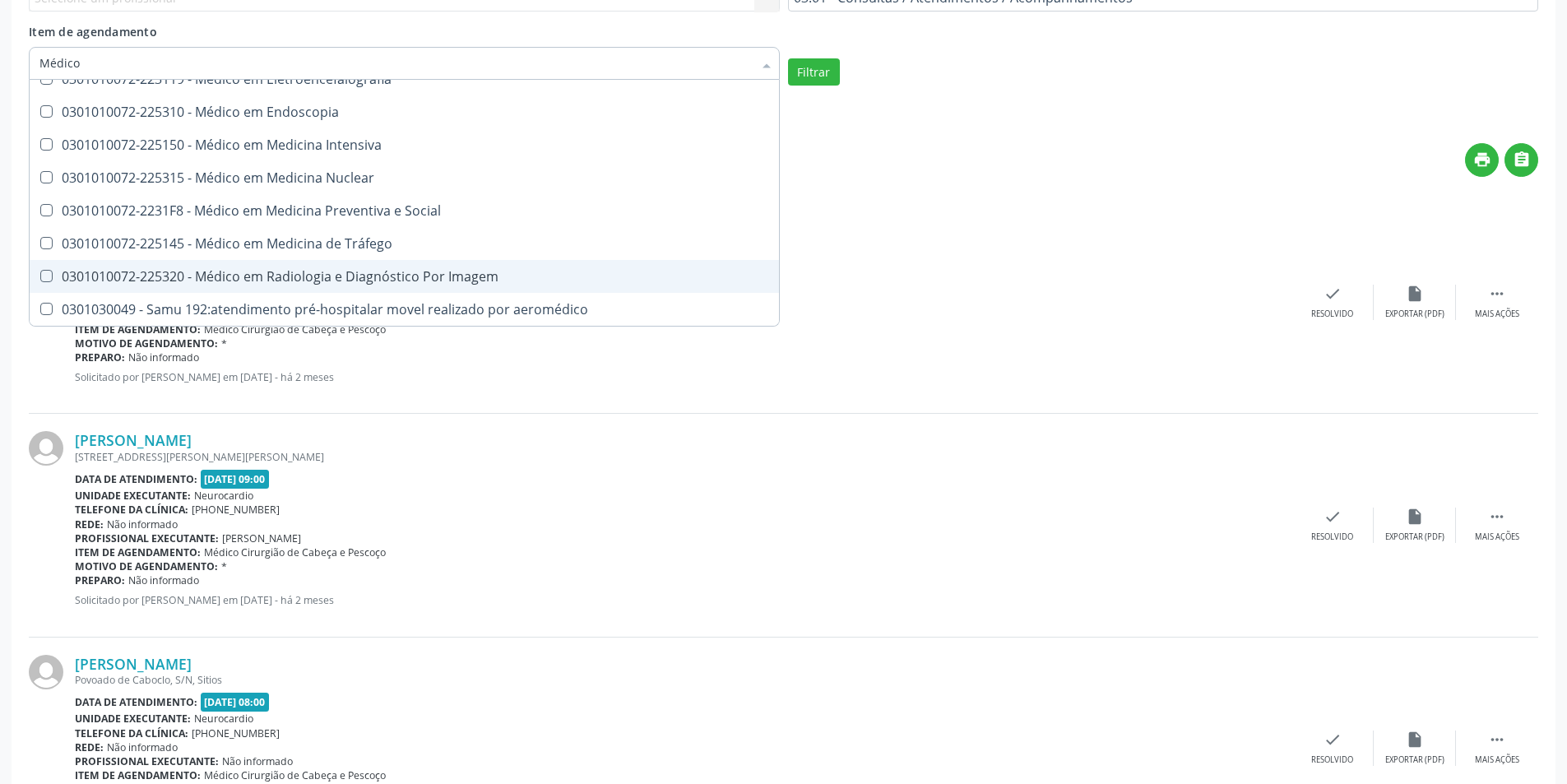
click at [253, 265] on span "0301010072-225320 - Médico em Radiologia e Diagnóstico Por Imagem" at bounding box center [404, 276] width 750 height 33
checkbox Imagem "true"
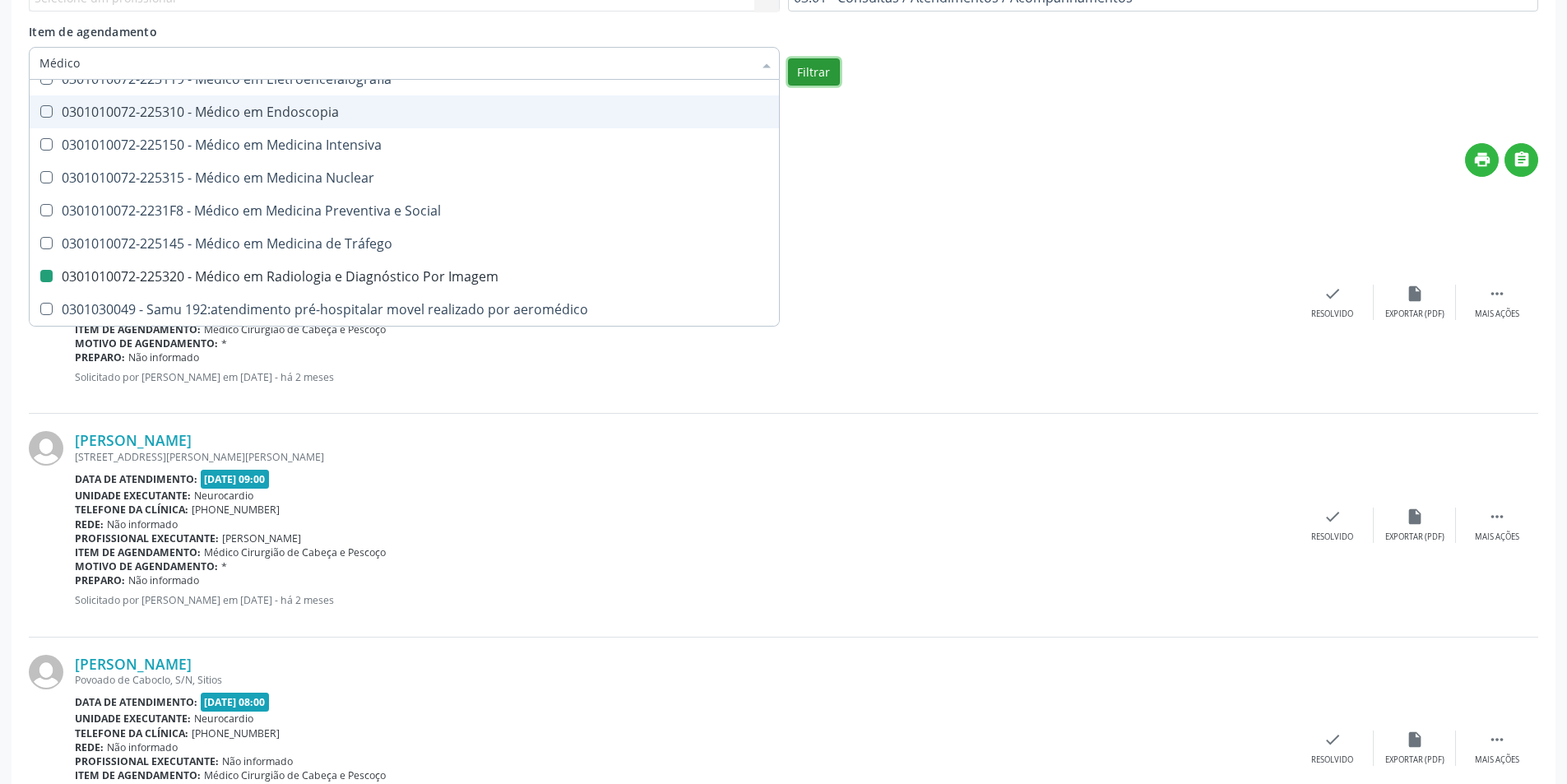
checkbox Pescoço "true"
checkbox Imagem "false"
click at [816, 76] on button "Filtrar" at bounding box center [814, 72] width 52 height 28
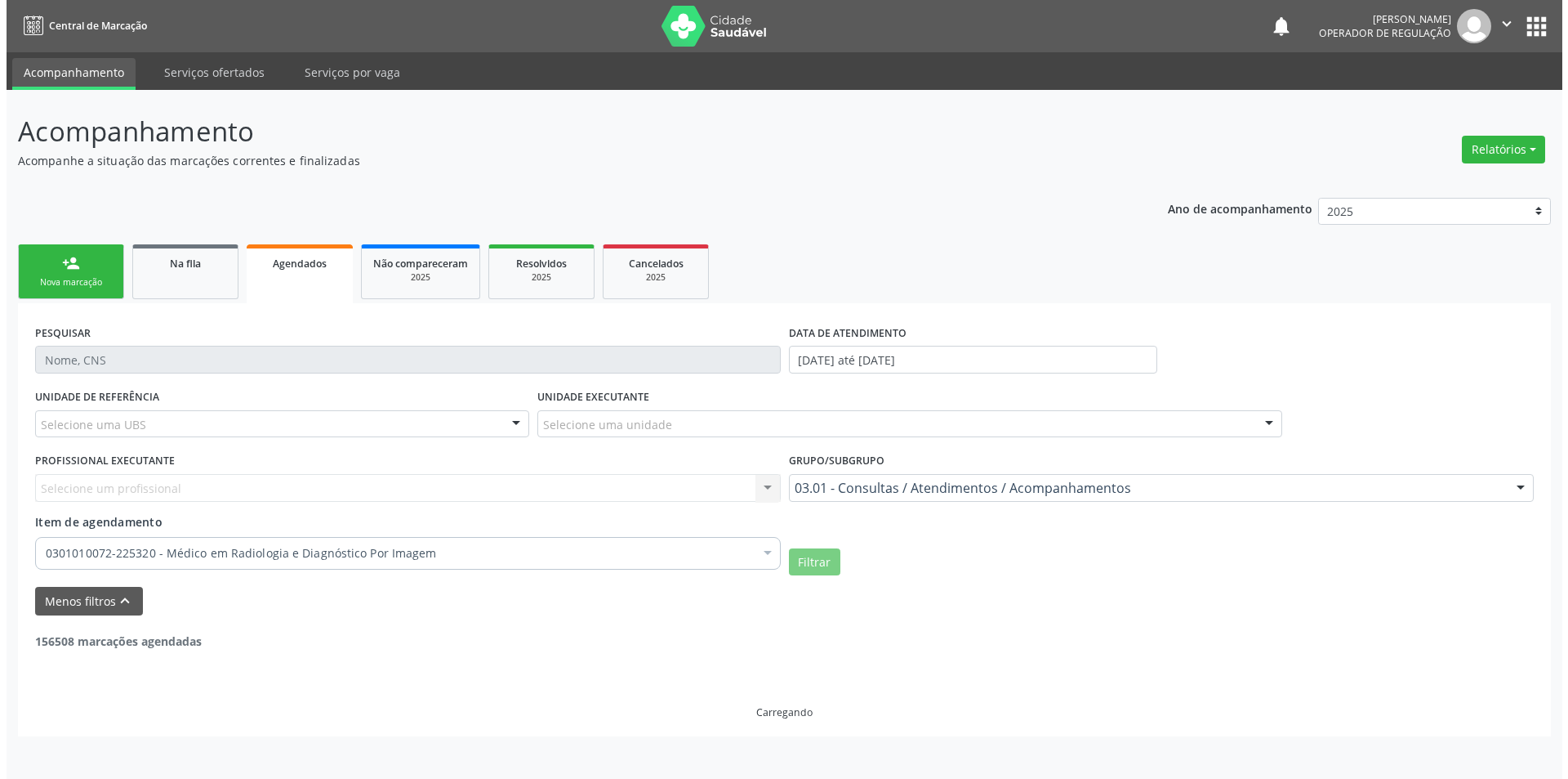
scroll to position [0, 0]
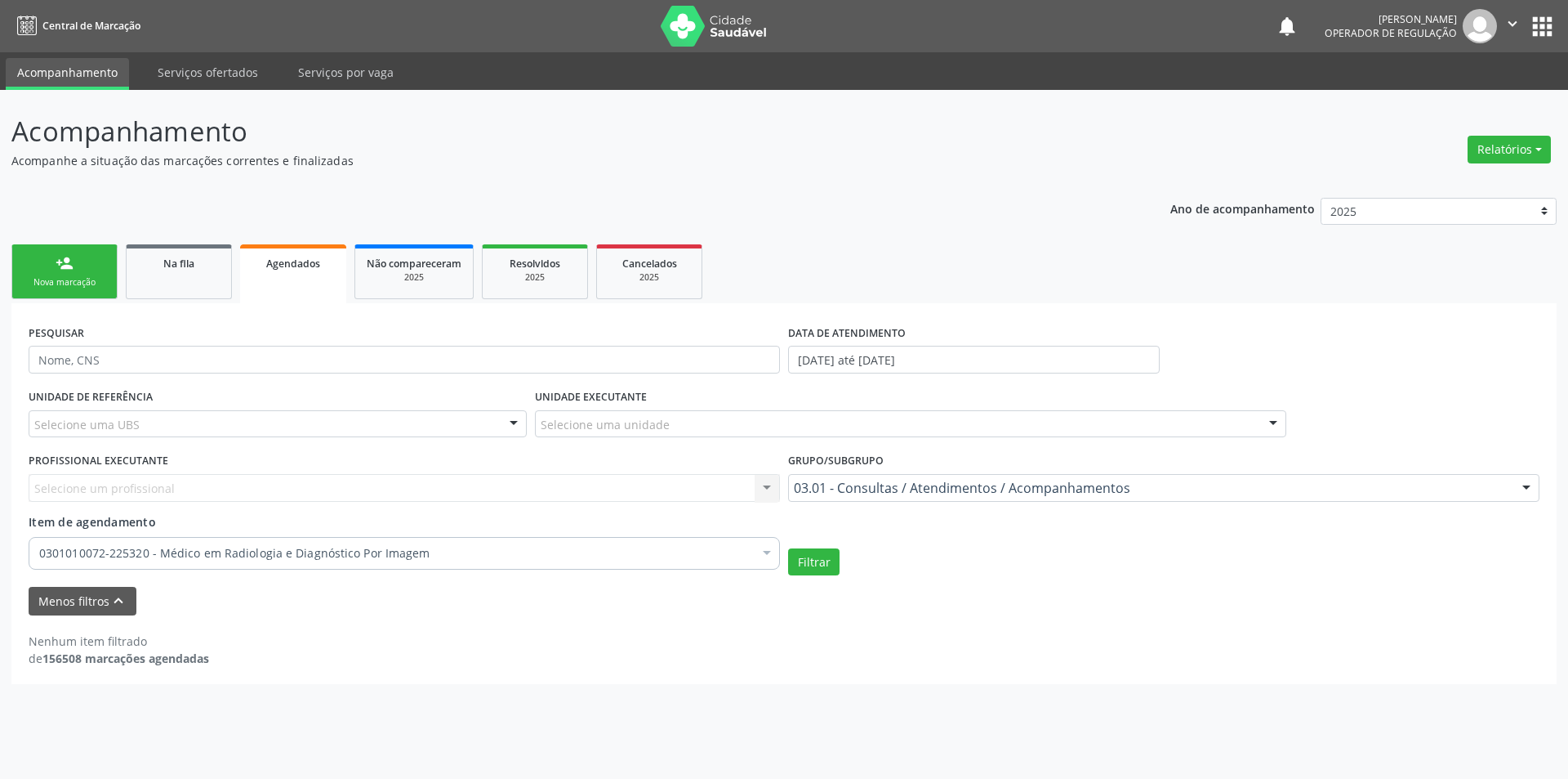
click at [849, 501] on div "Grupo/Subgrupo 03.01 - Consultas / Atendimentos / Acompanhamentos Todos os grup…" at bounding box center [1163, 480] width 759 height 64
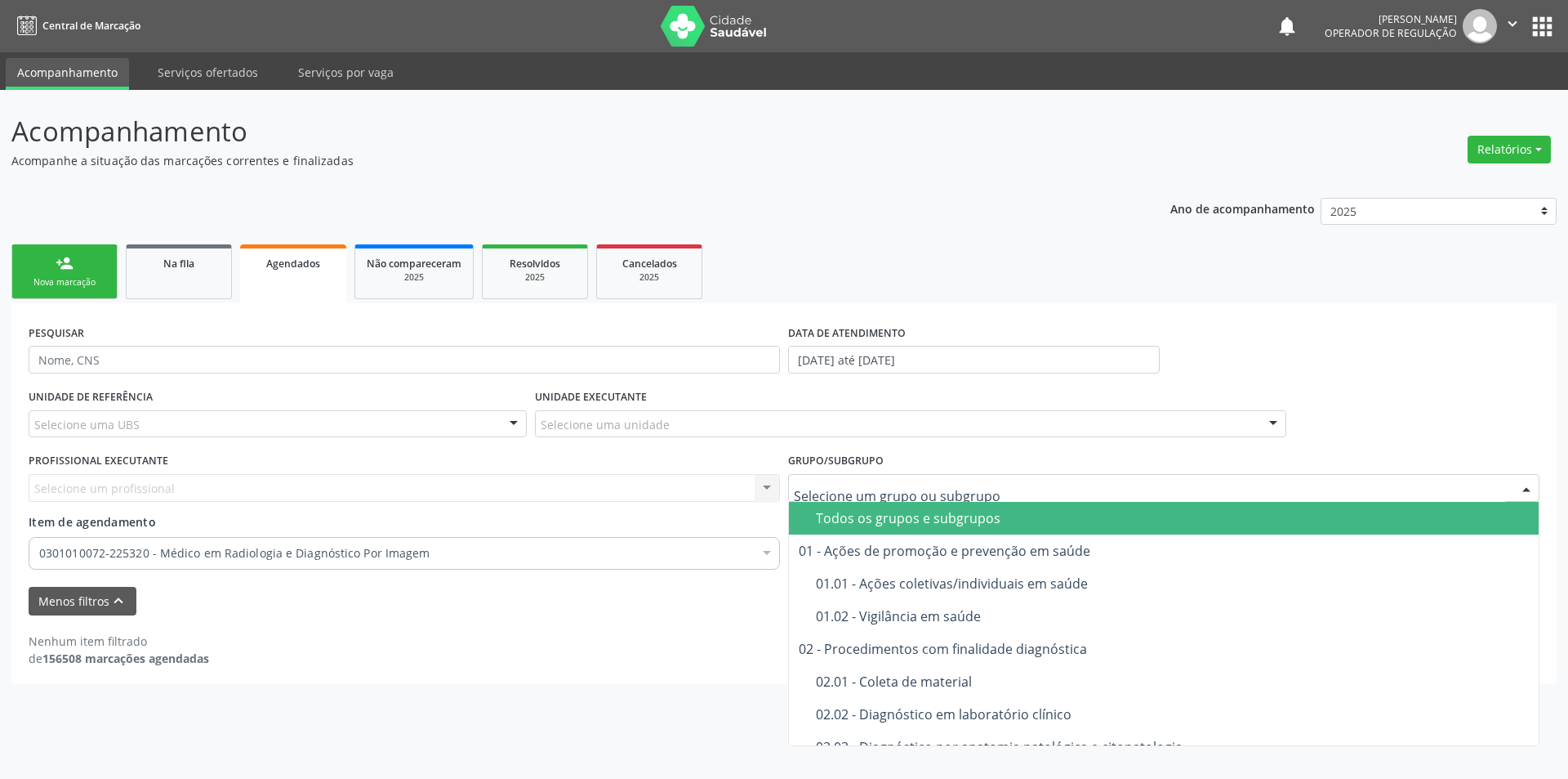
click at [853, 523] on div "Todos os grupos e subgrupos" at bounding box center [1172, 517] width 713 height 13
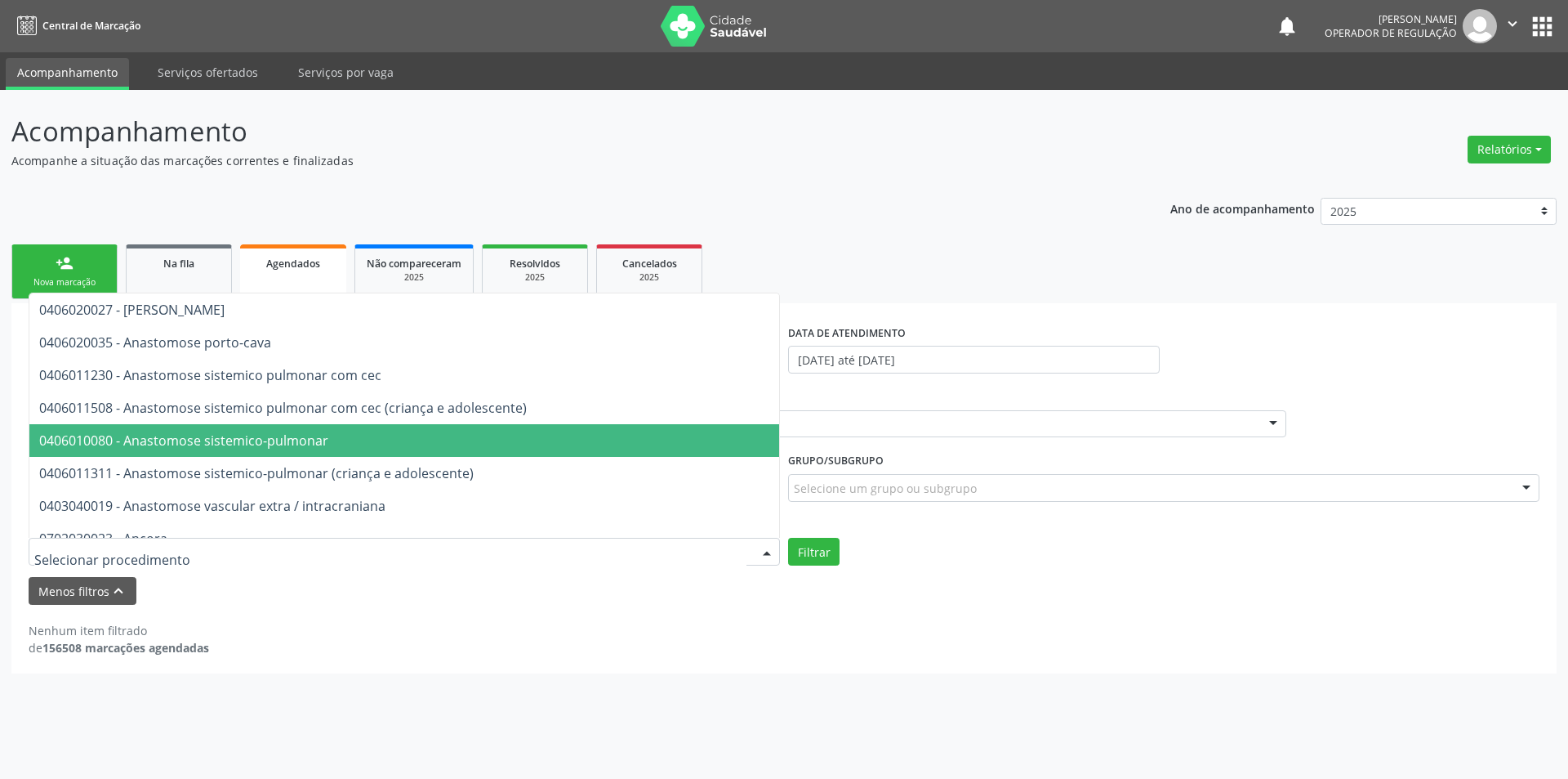
scroll to position [5229, 0]
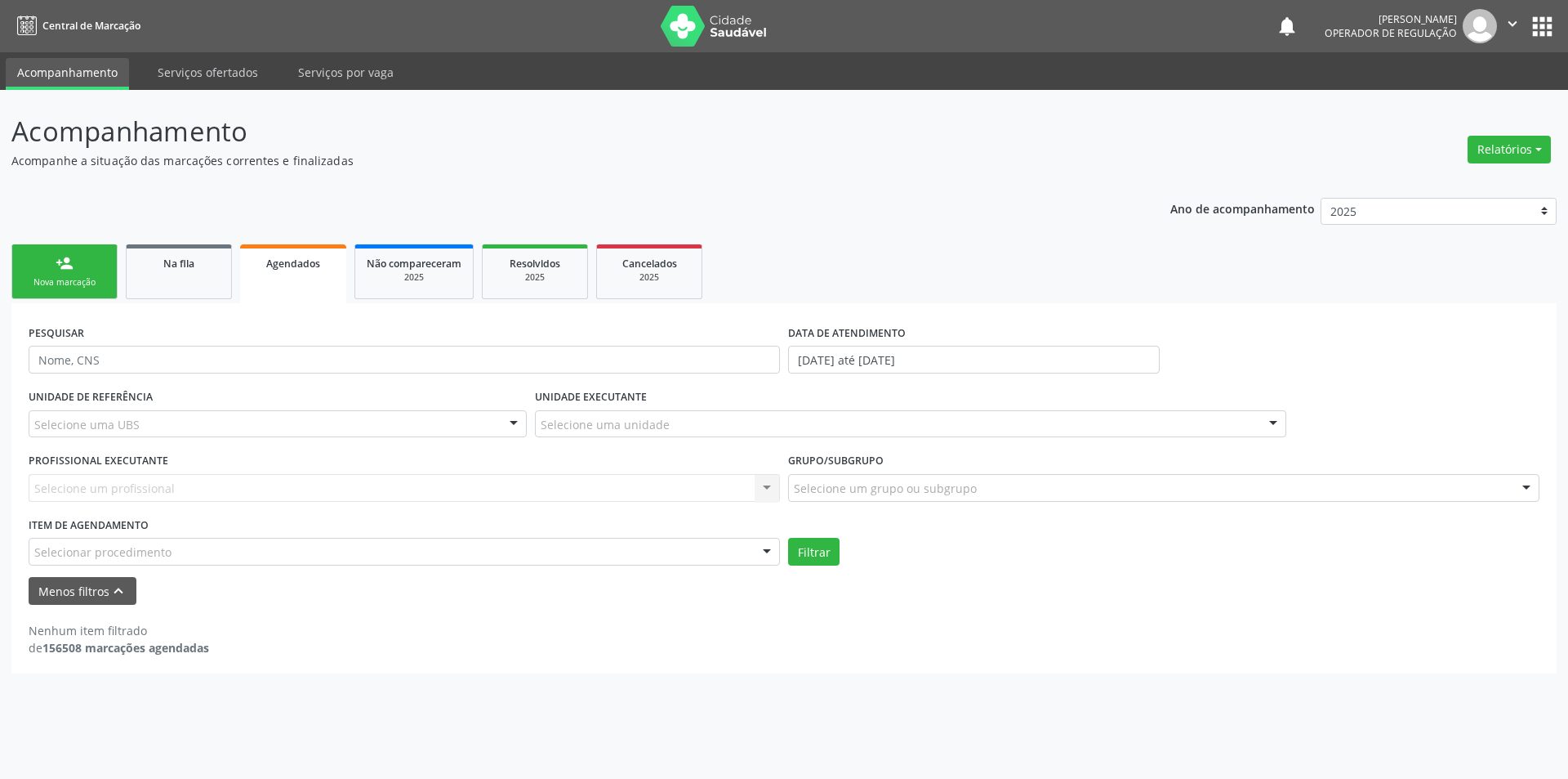
click at [1542, 24] on button "apps" at bounding box center [1542, 27] width 28 height 28
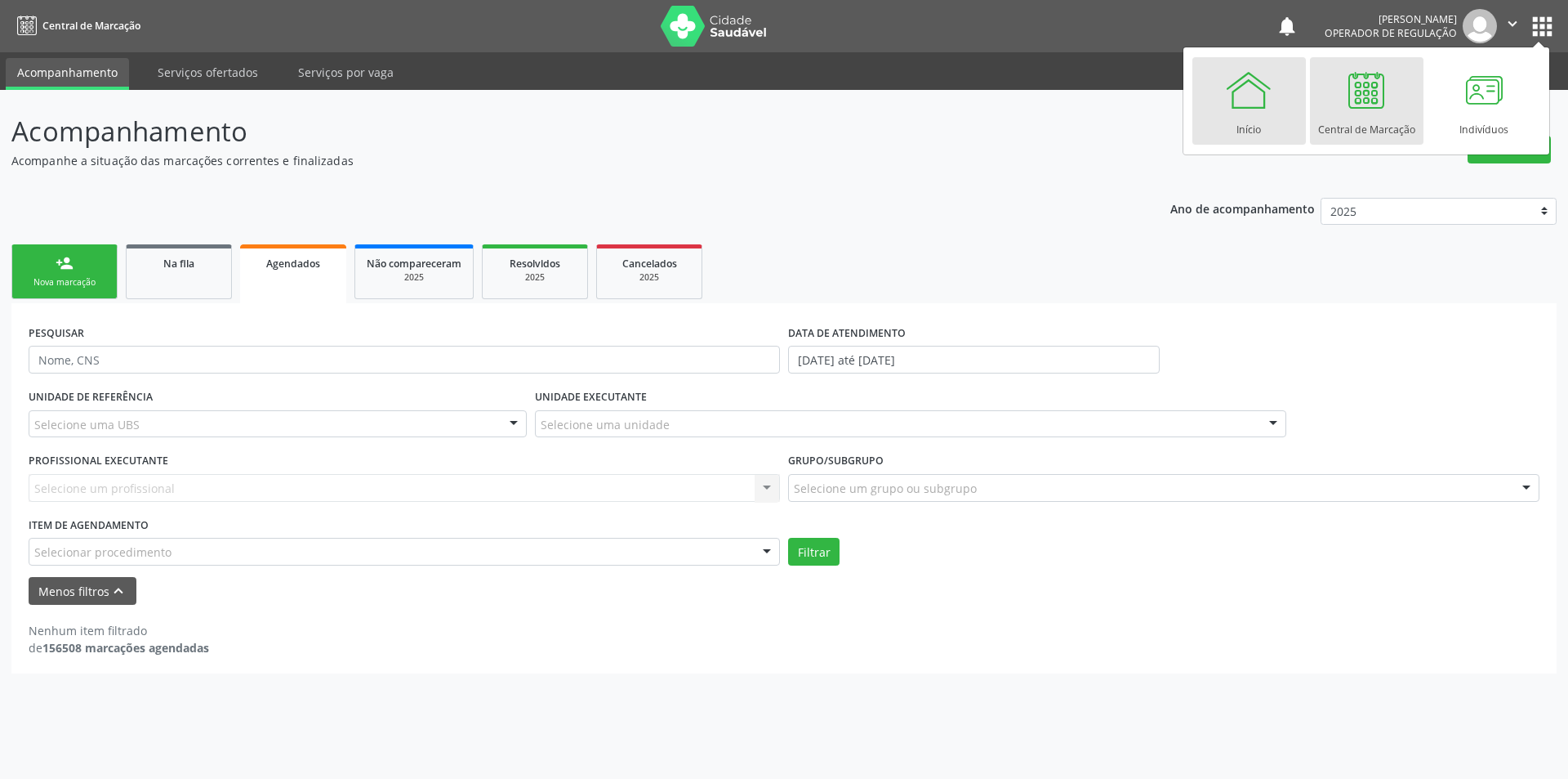
click at [1216, 105] on link "Início" at bounding box center [1249, 101] width 113 height 88
